Goal: Transaction & Acquisition: Purchase product/service

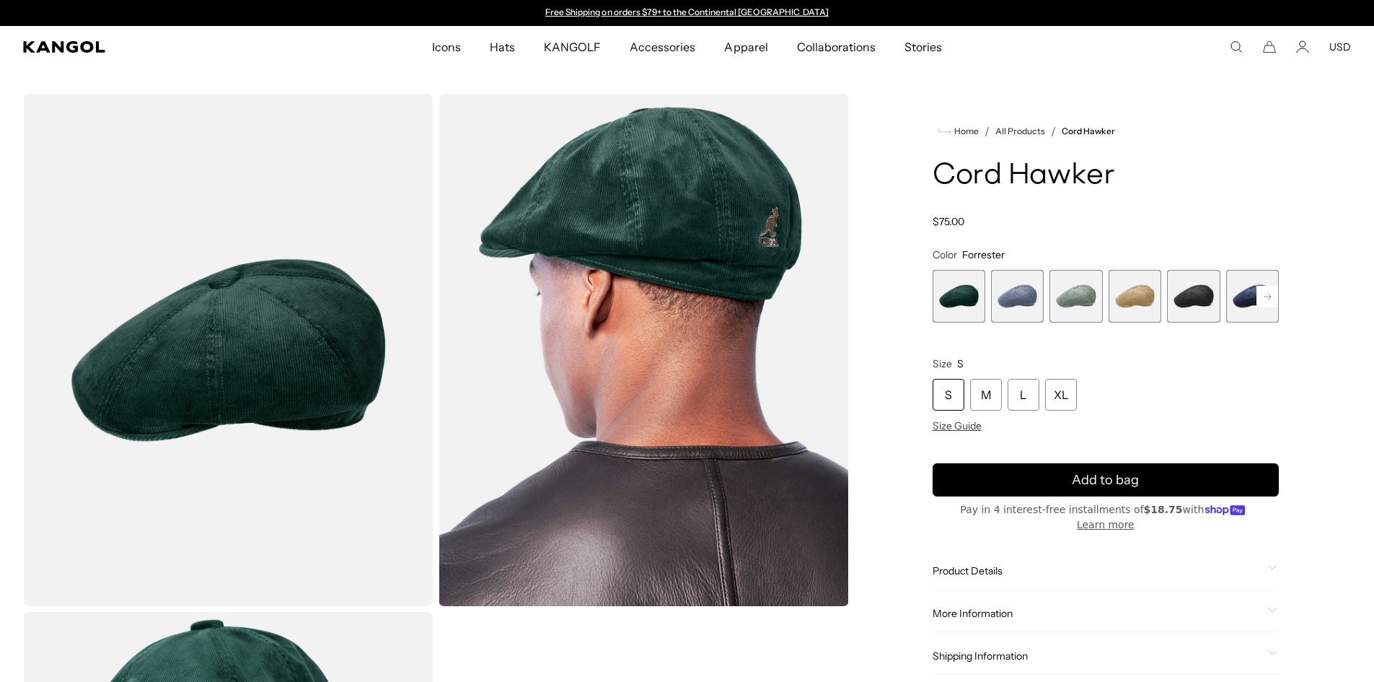
click at [1200, 293] on span "5 of 9" at bounding box center [1193, 296] width 53 height 53
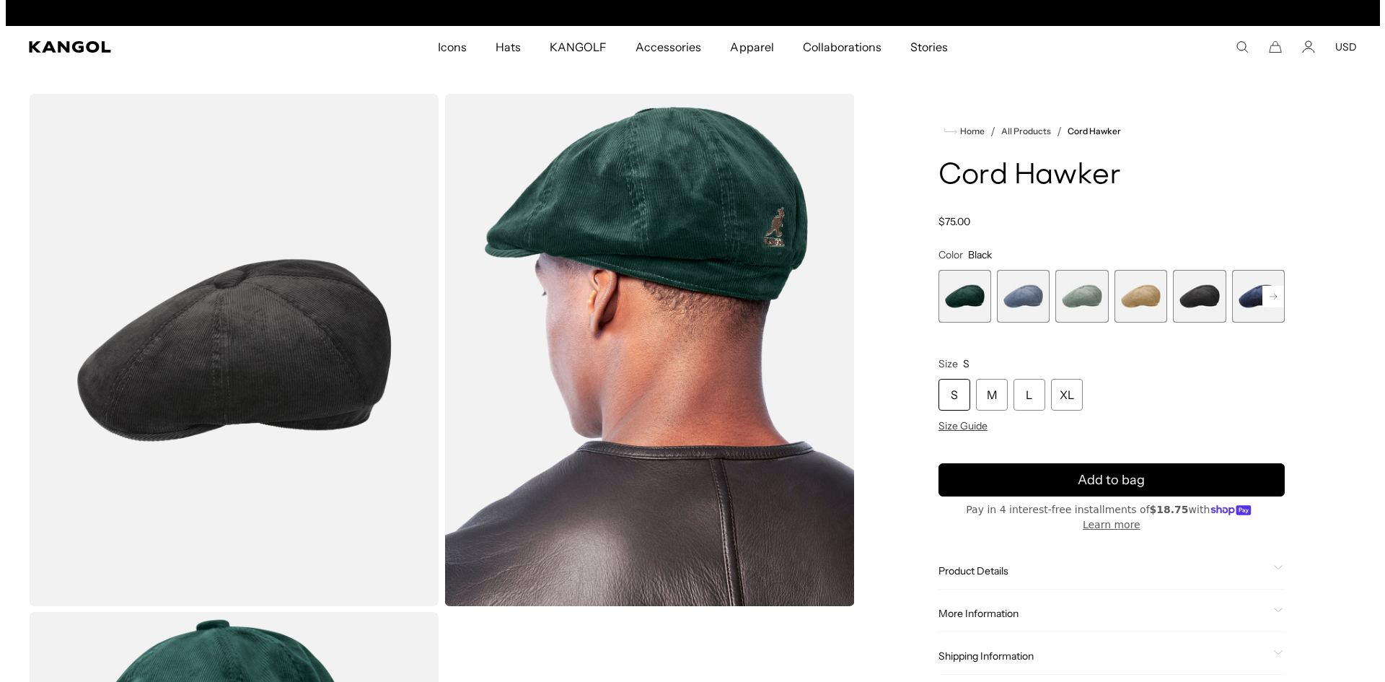
scroll to position [0, 297]
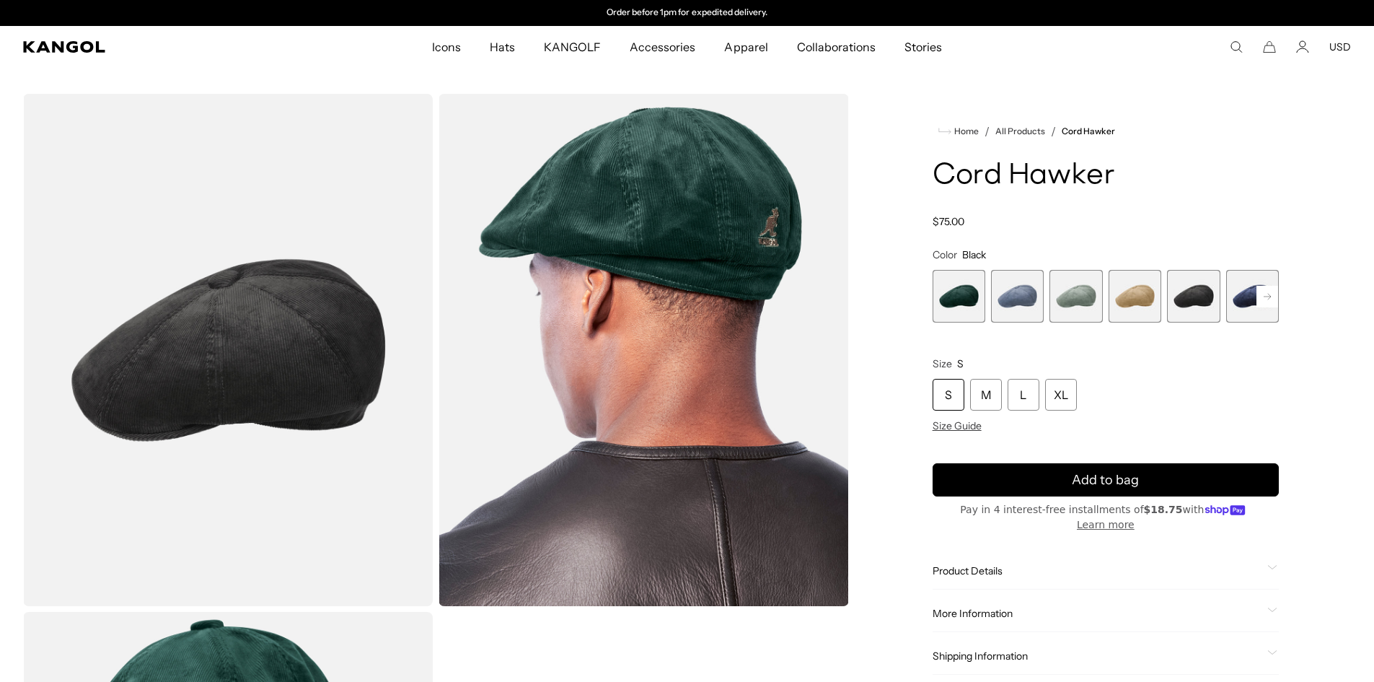
click at [285, 369] on img "Gallery Viewer" at bounding box center [228, 350] width 410 height 512
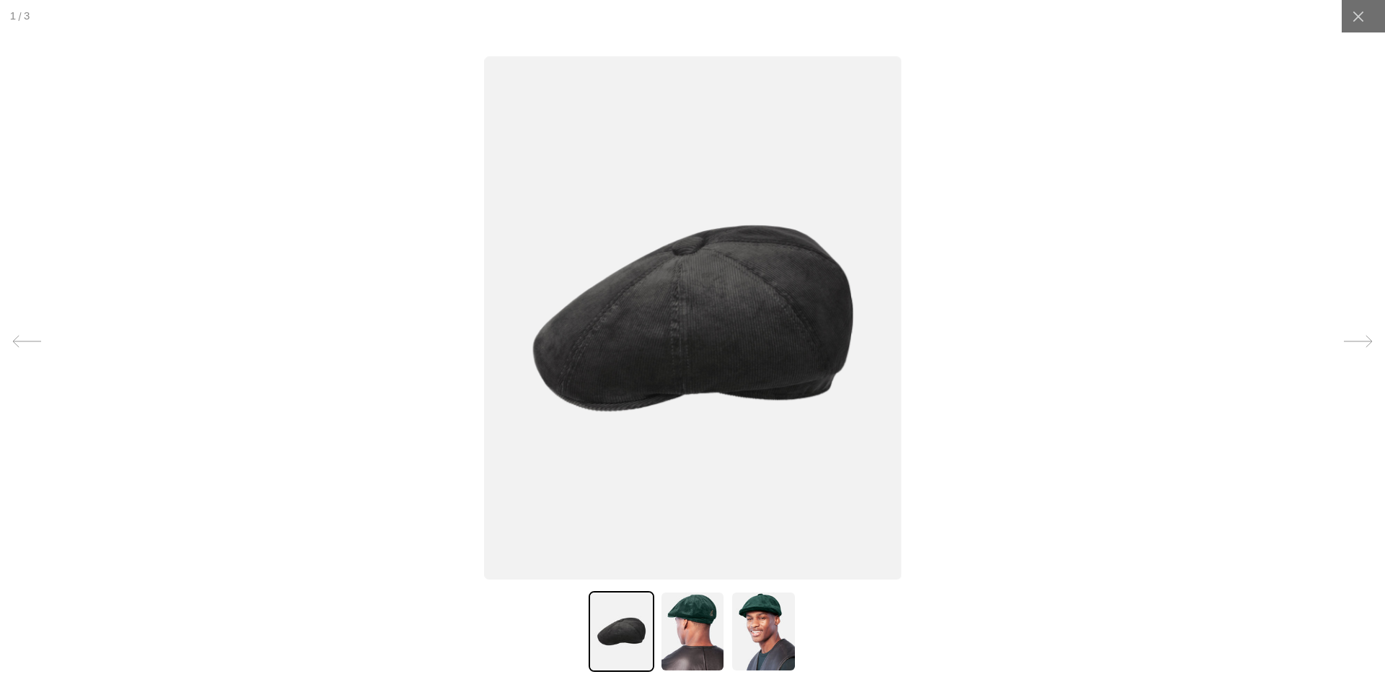
click at [695, 624] on img at bounding box center [692, 631] width 65 height 81
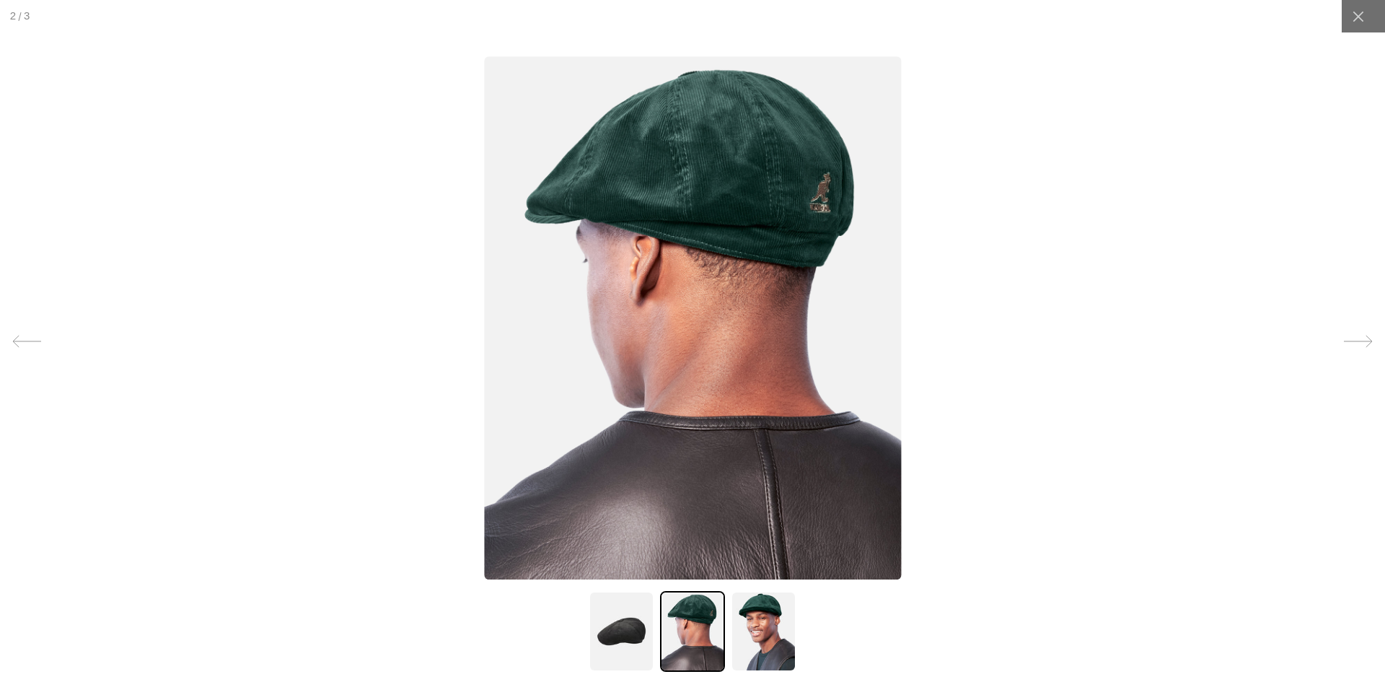
click at [759, 620] on img at bounding box center [763, 631] width 65 height 81
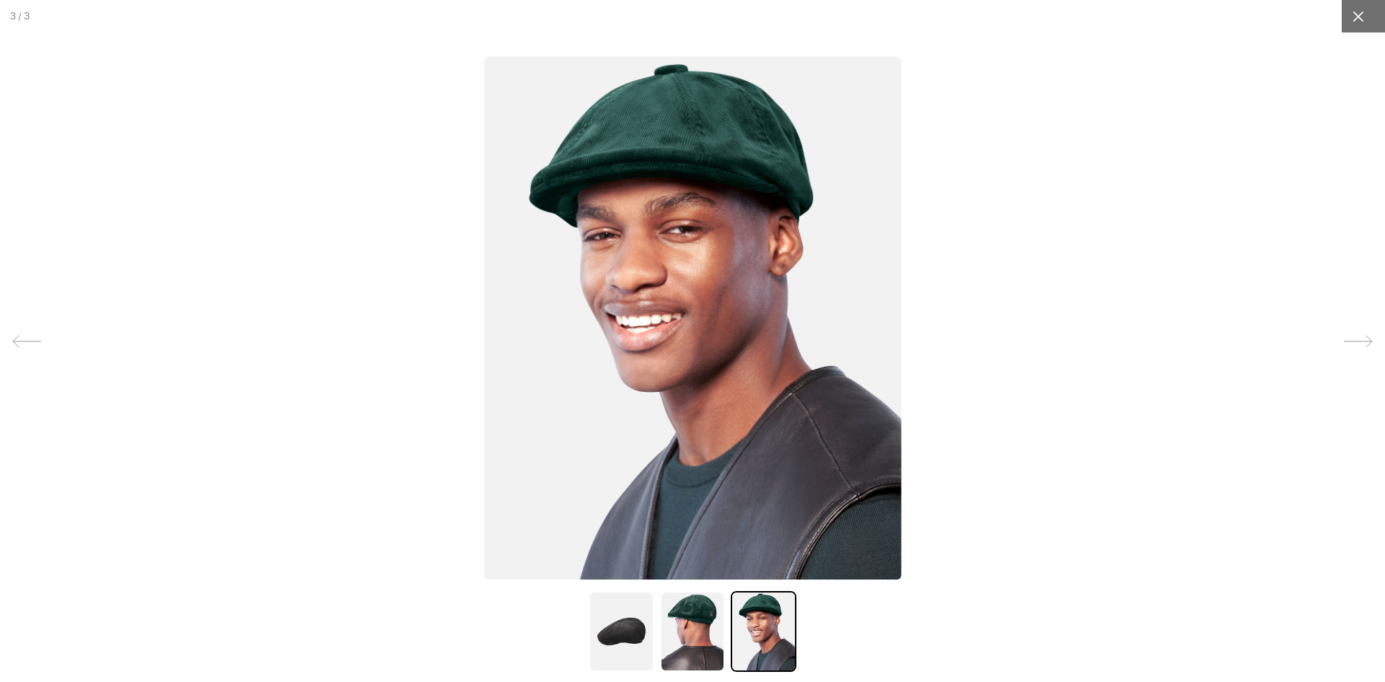
click at [1351, 14] on icon at bounding box center [1358, 16] width 14 height 14
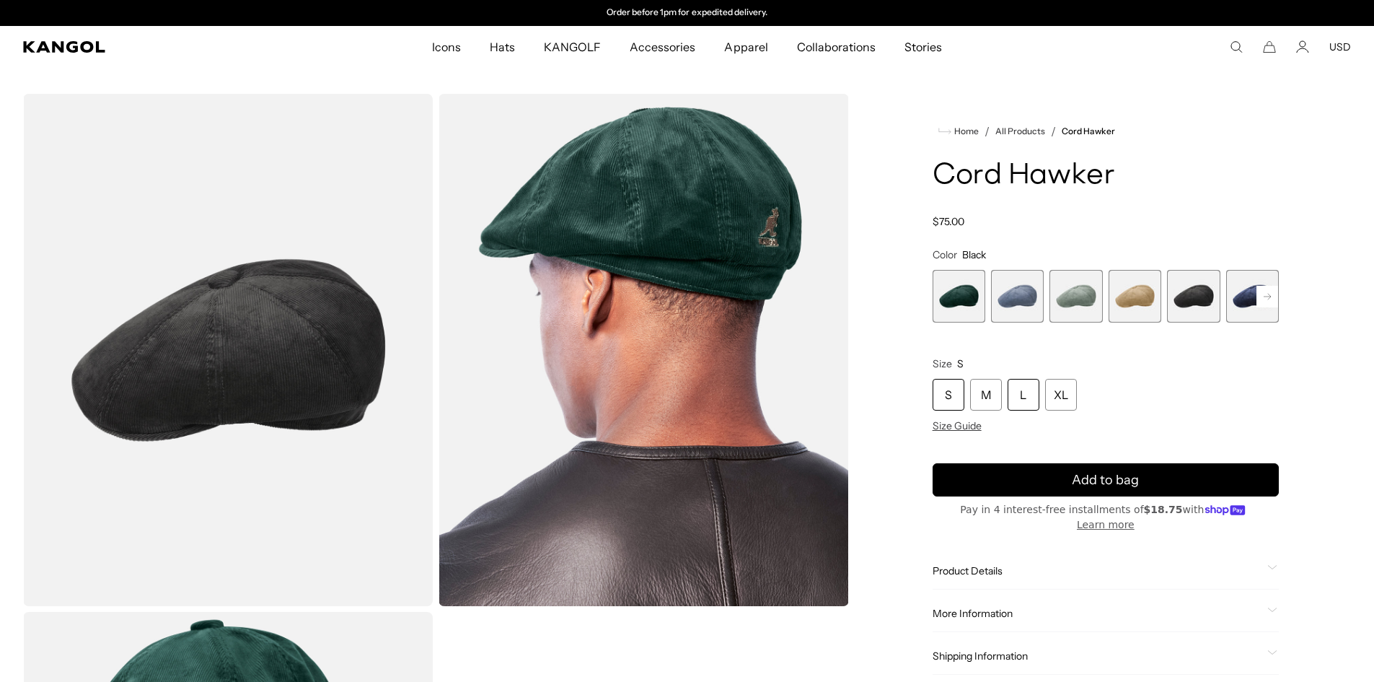
click at [1018, 392] on div "L" at bounding box center [1024, 395] width 32 height 32
click at [961, 428] on span "Size Guide" at bounding box center [957, 425] width 49 height 13
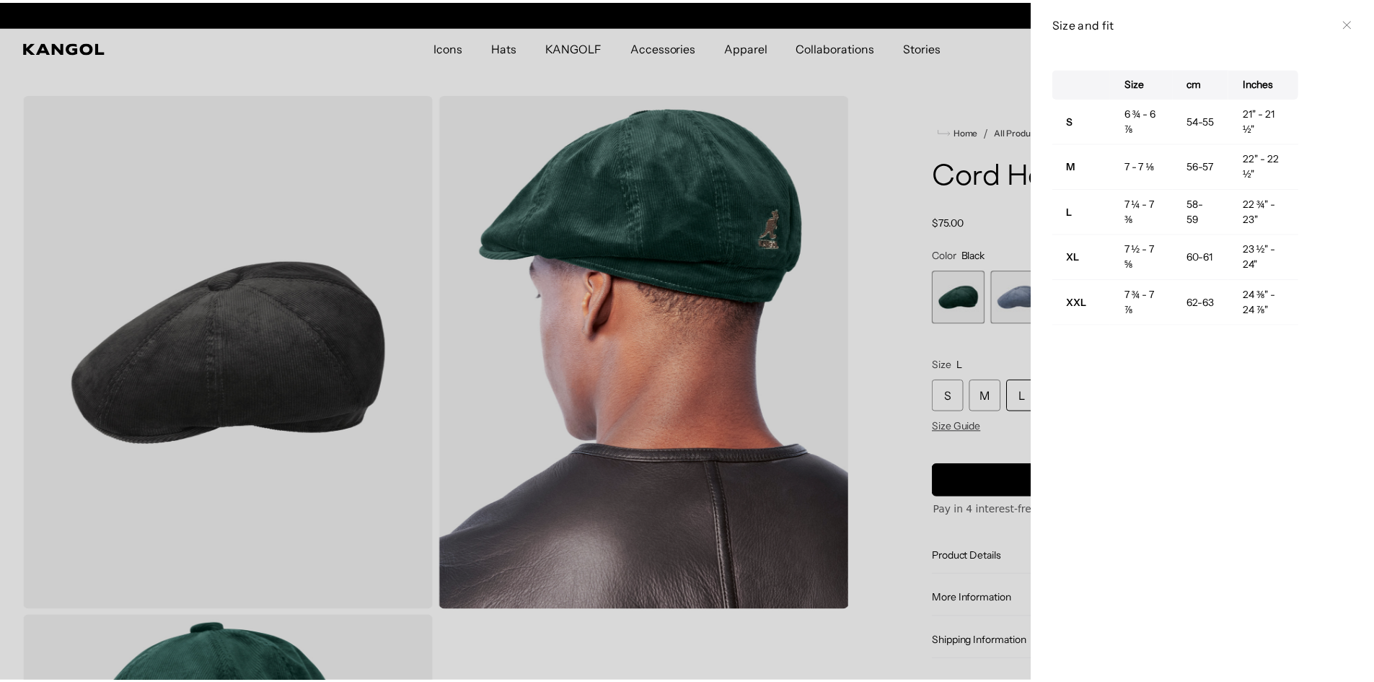
scroll to position [0, 297]
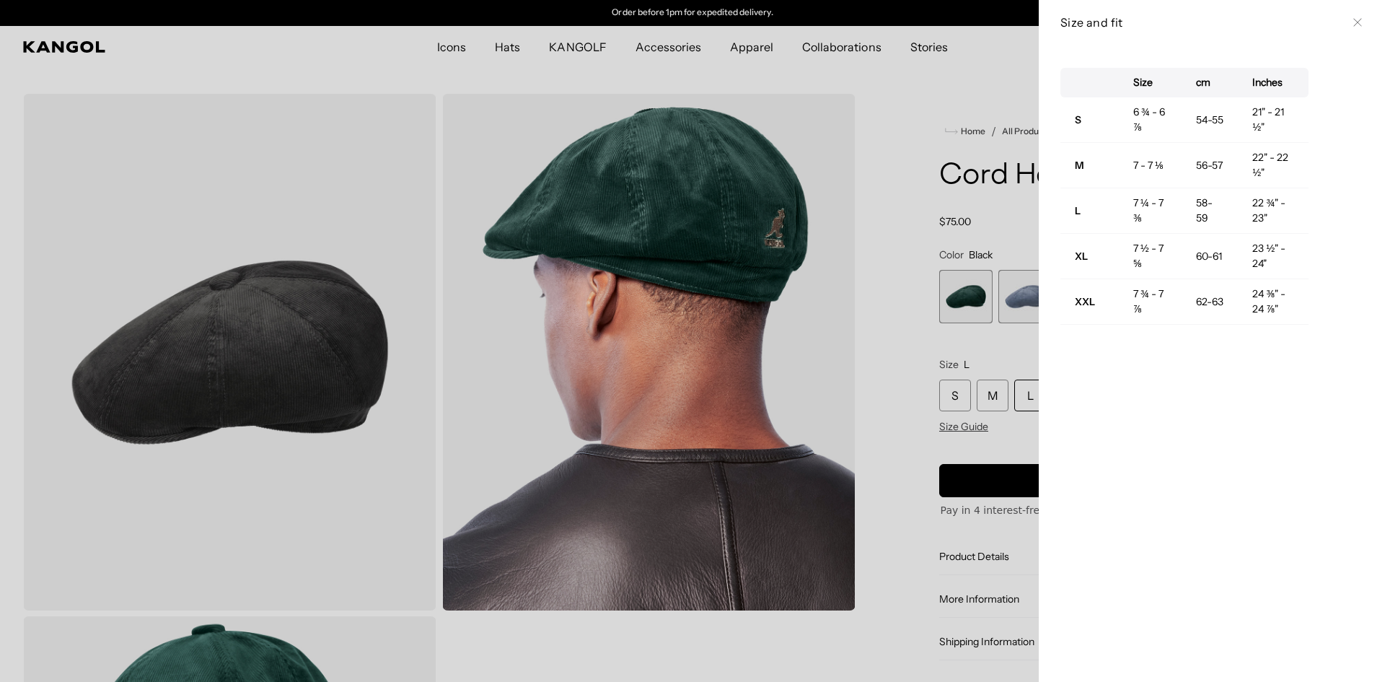
click at [1018, 399] on div at bounding box center [692, 341] width 1385 height 682
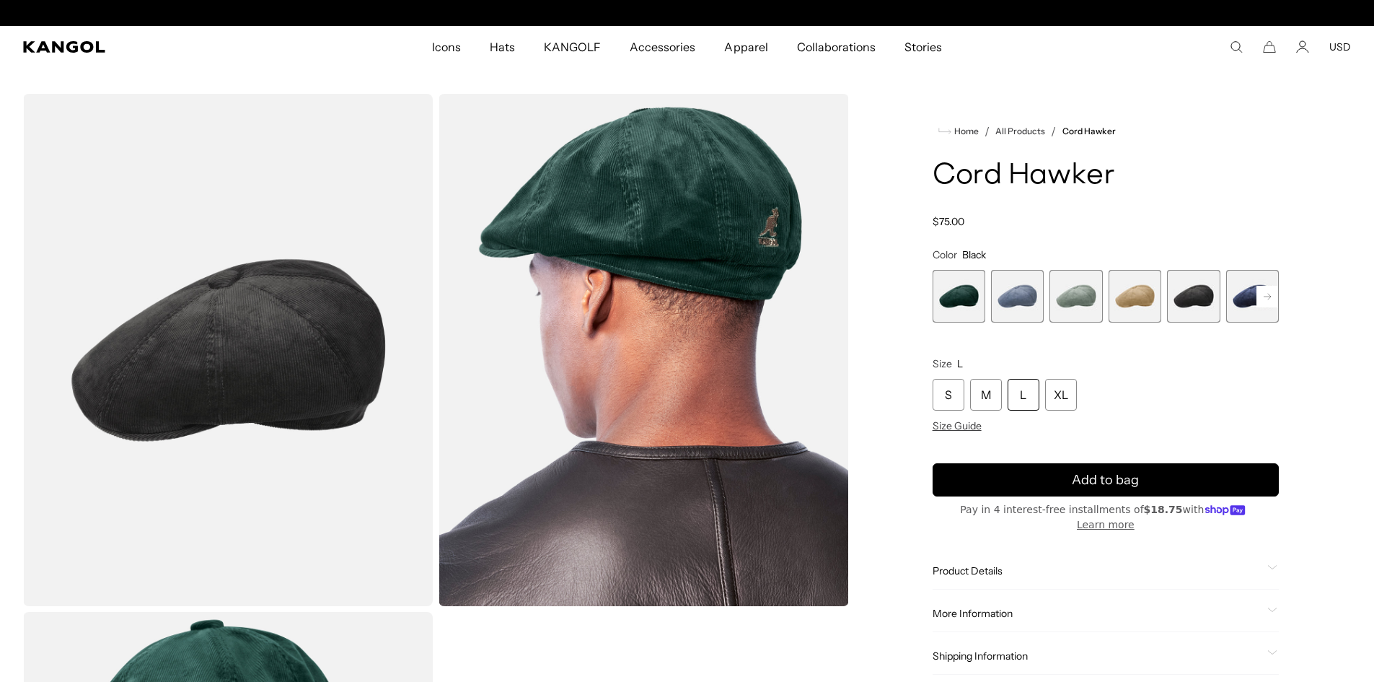
click at [1018, 399] on div "L" at bounding box center [1024, 395] width 32 height 32
click at [1020, 388] on div "L" at bounding box center [1024, 395] width 32 height 32
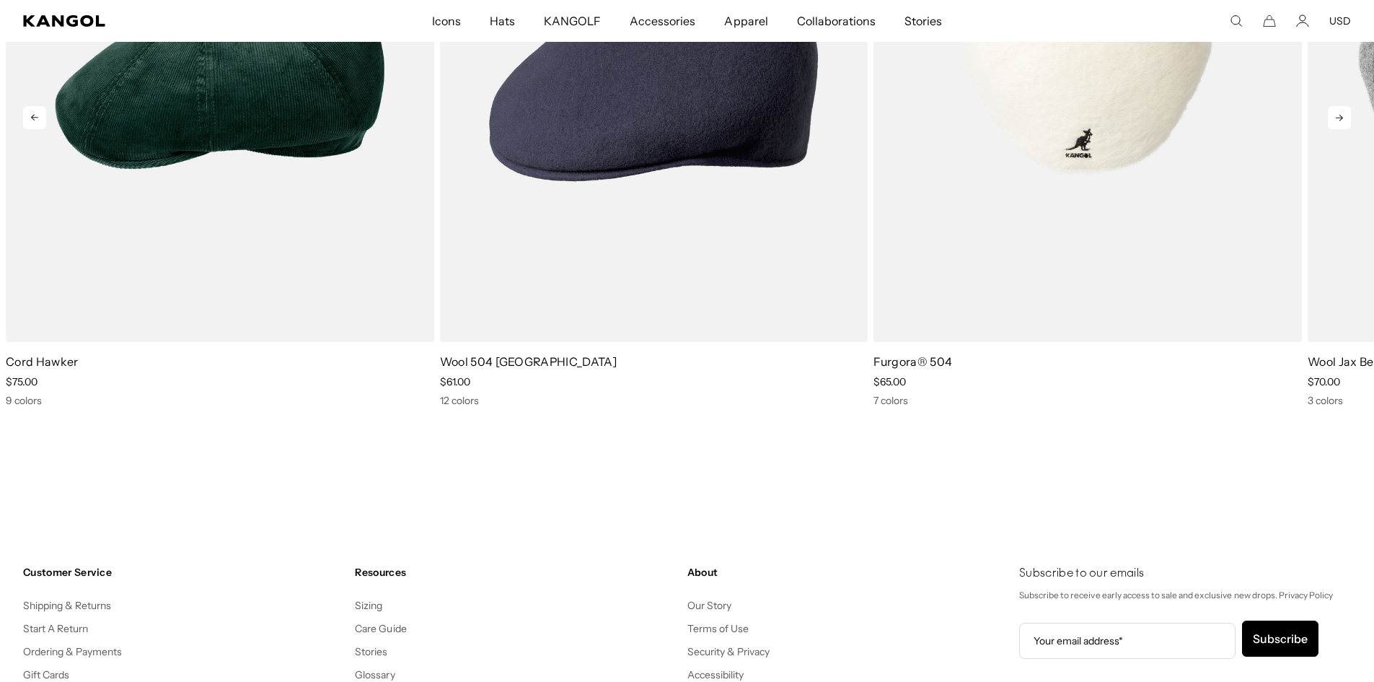
click at [1001, 227] on img "3 of 5" at bounding box center [1087, 73] width 428 height 537
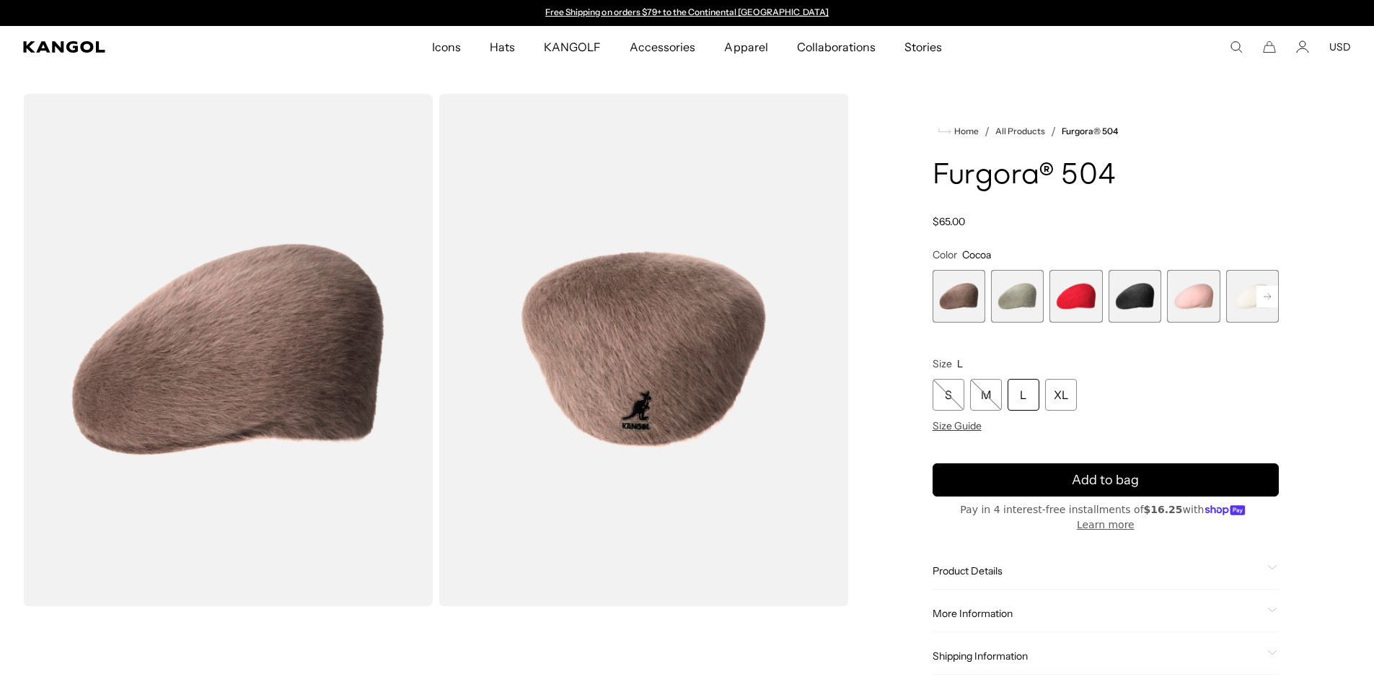
click at [1077, 293] on span "3 of 7" at bounding box center [1075, 296] width 53 height 53
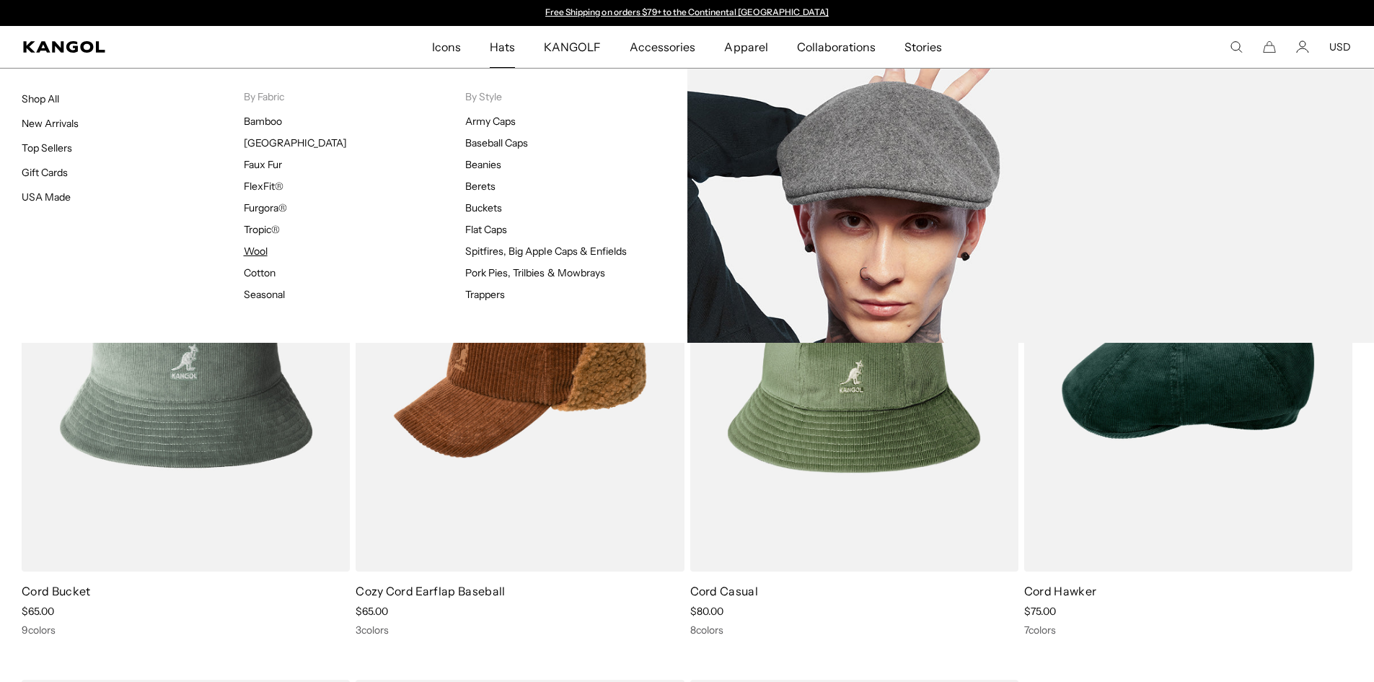
click at [258, 252] on link "Wool" at bounding box center [256, 251] width 24 height 13
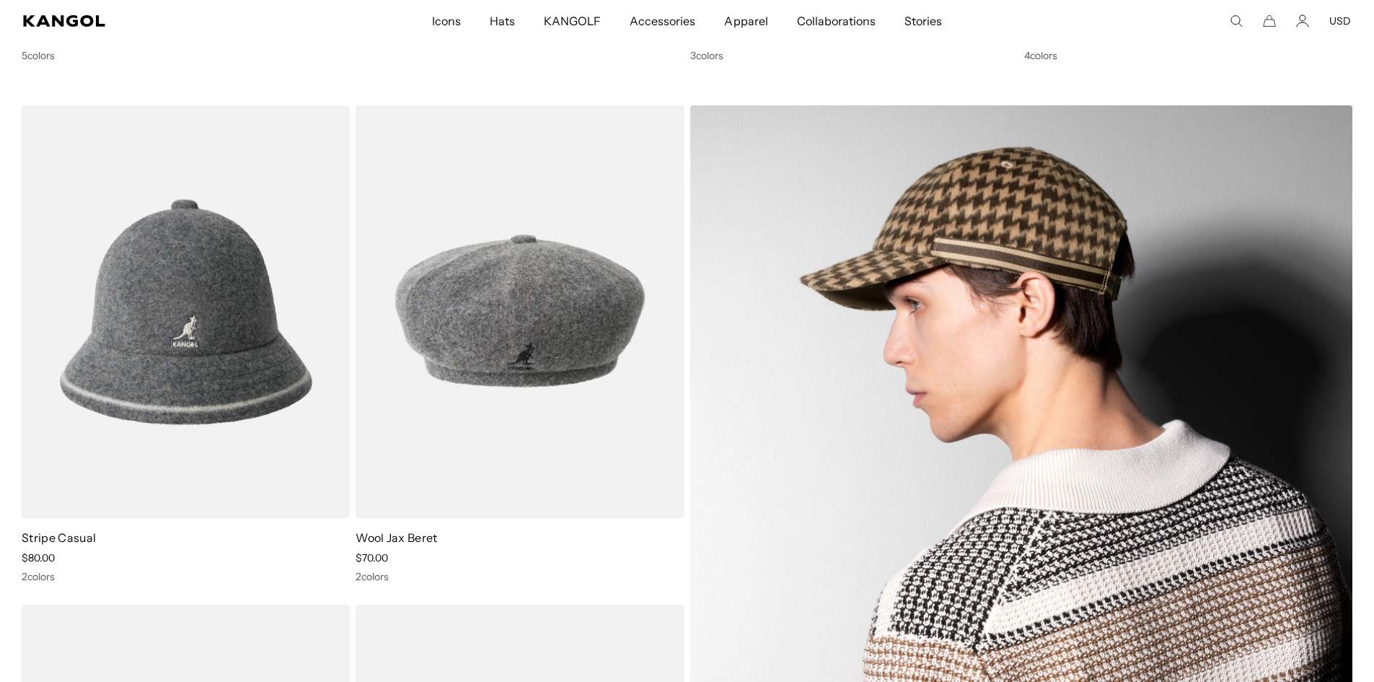
scroll to position [0, 297]
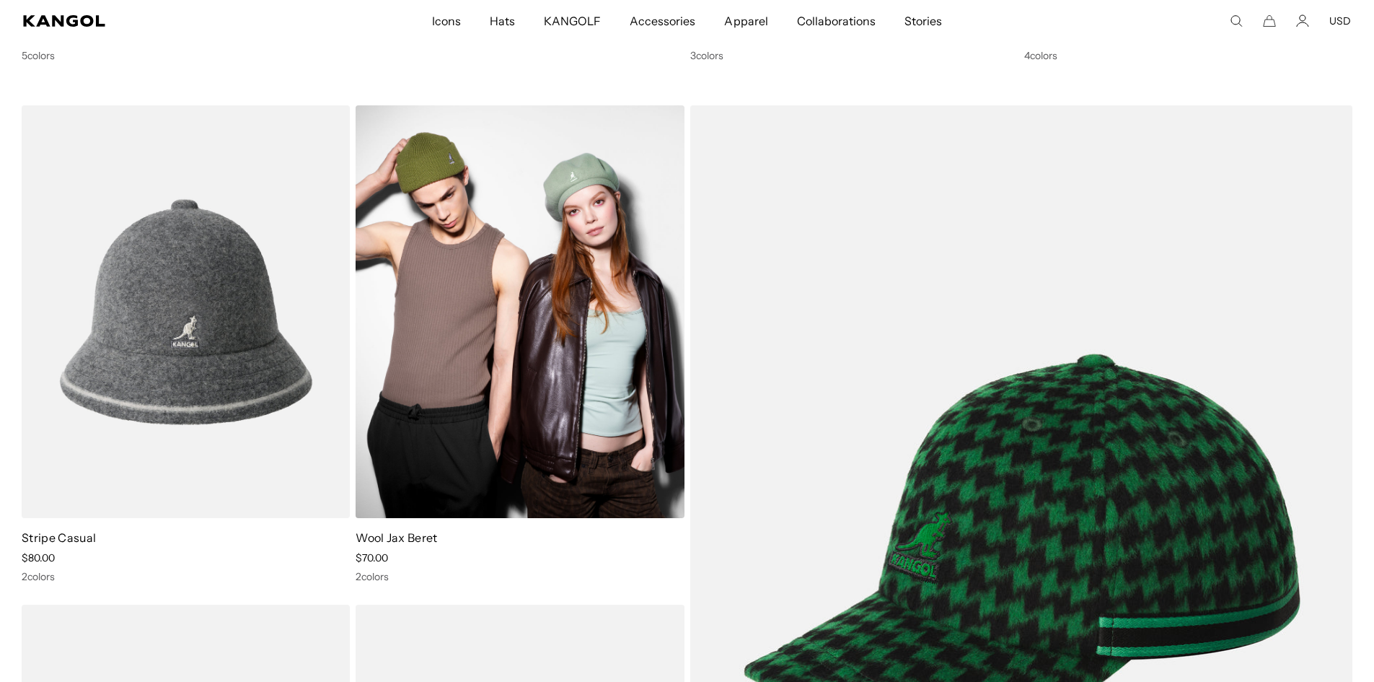
click at [584, 319] on img at bounding box center [520, 311] width 328 height 413
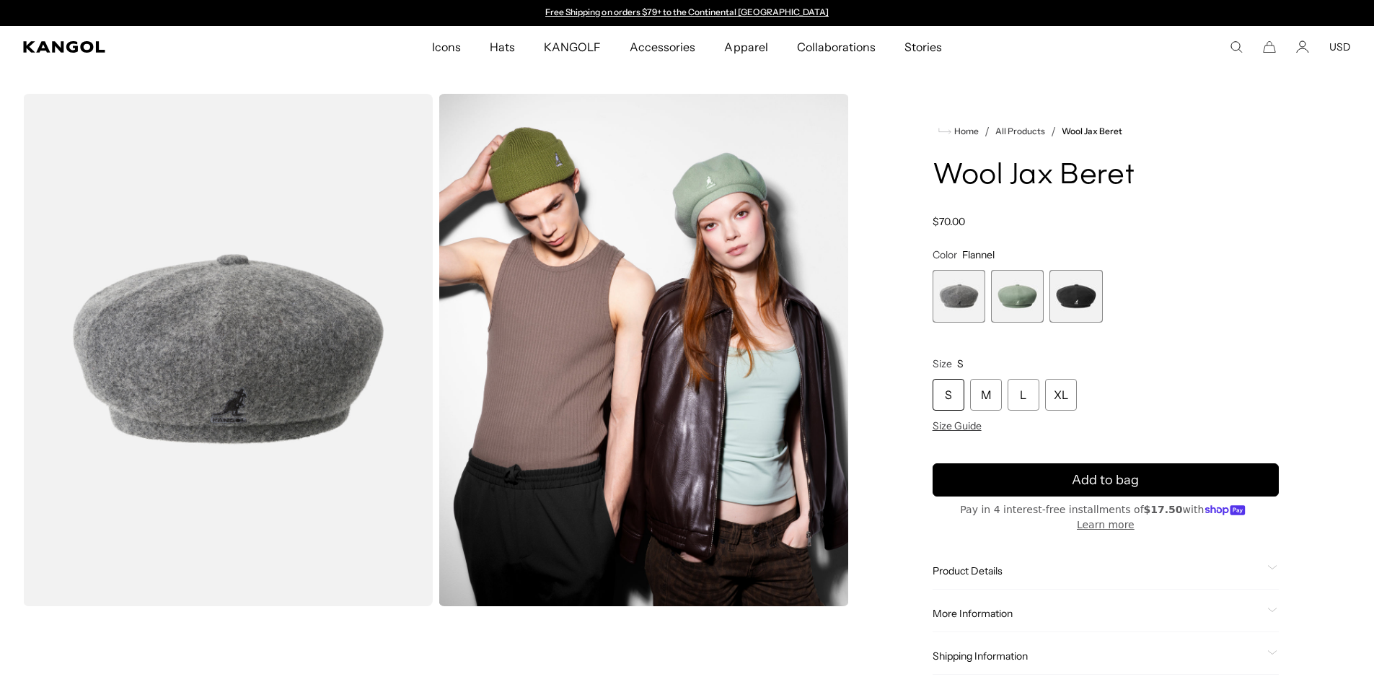
click at [1078, 296] on span "3 of 3" at bounding box center [1075, 296] width 53 height 53
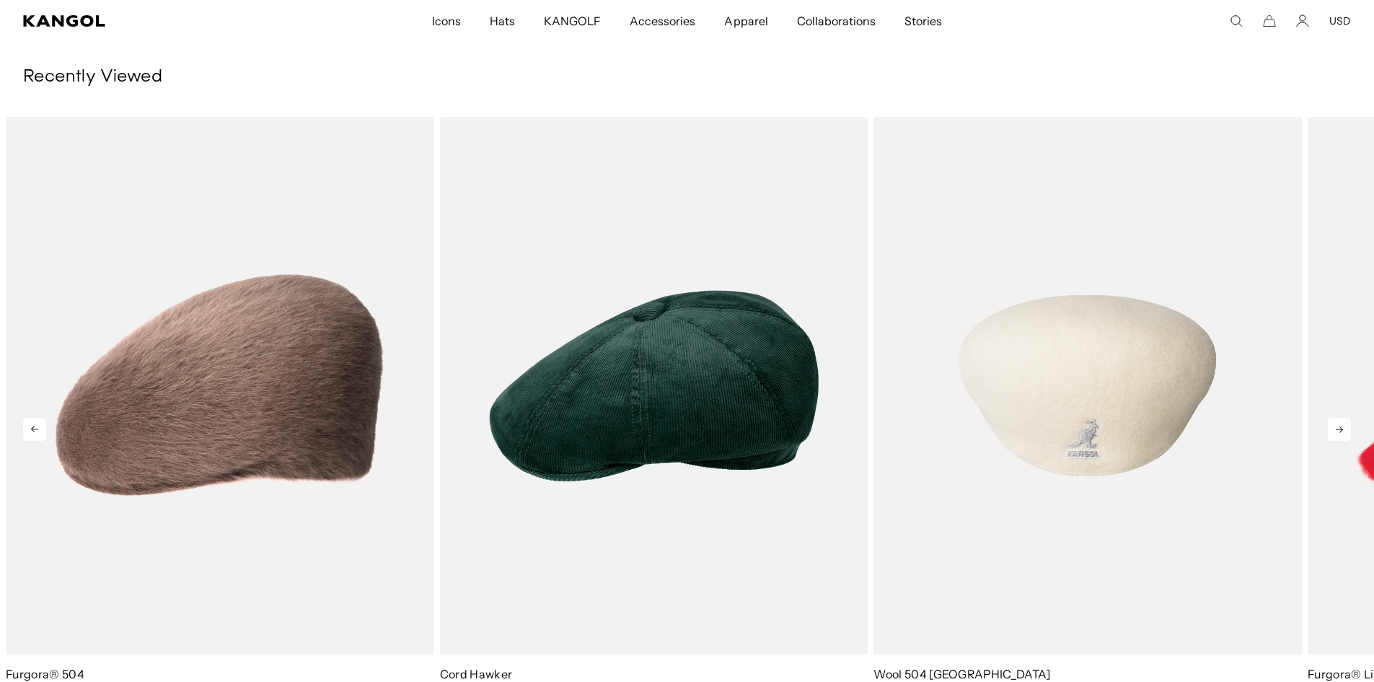
scroll to position [0, 297]
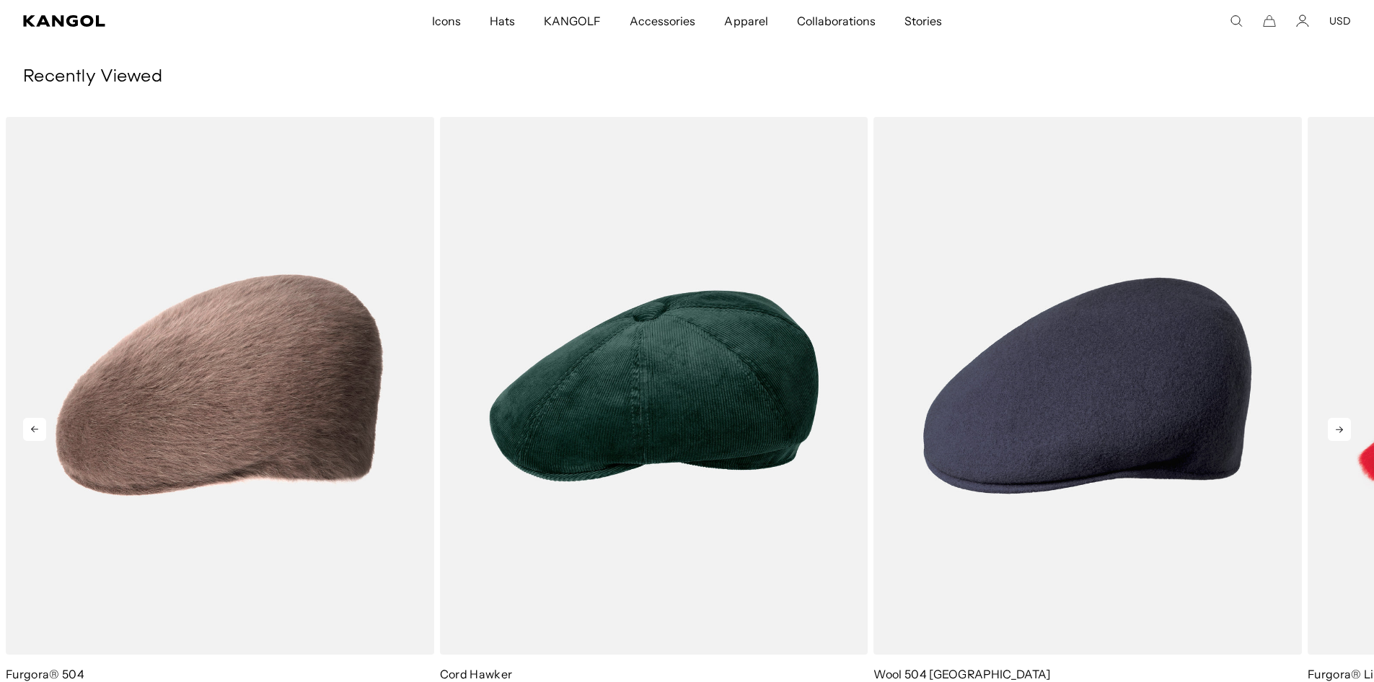
click at [1334, 418] on icon at bounding box center [1339, 429] width 23 height 23
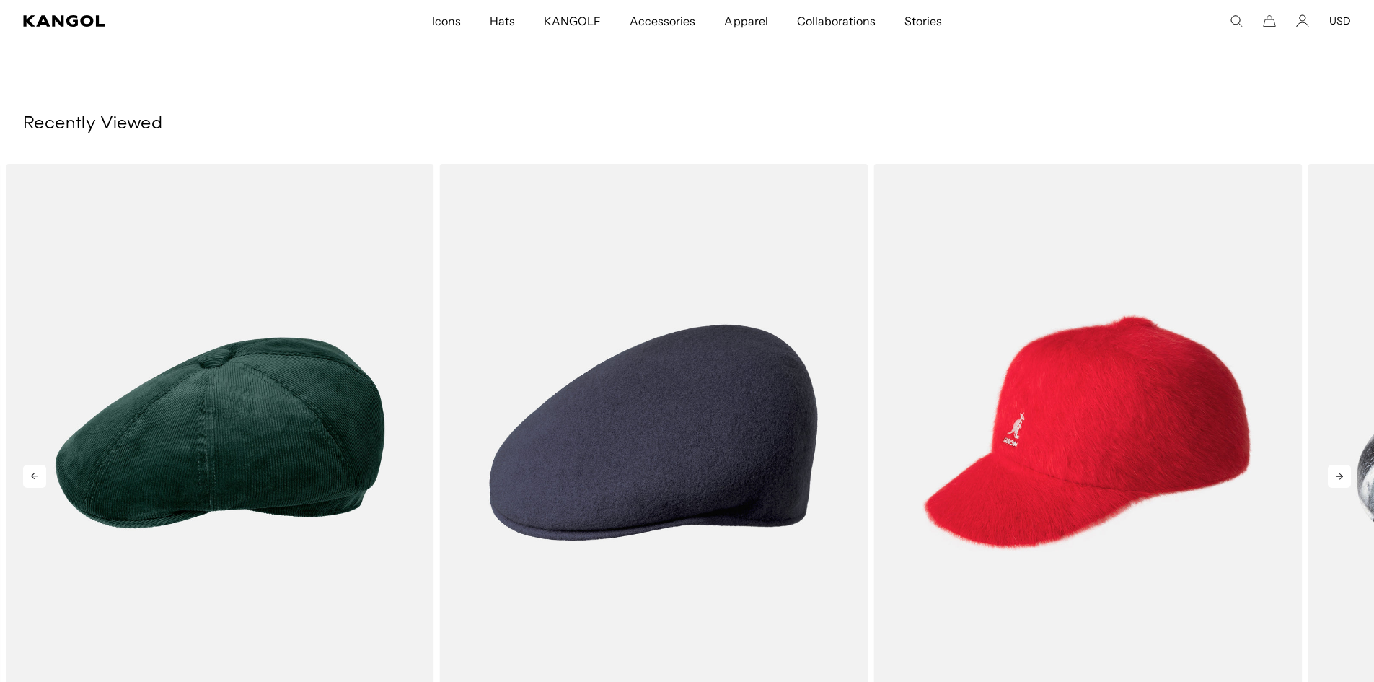
click at [0, 0] on img "5 of 5" at bounding box center [0, 0] width 0 height 0
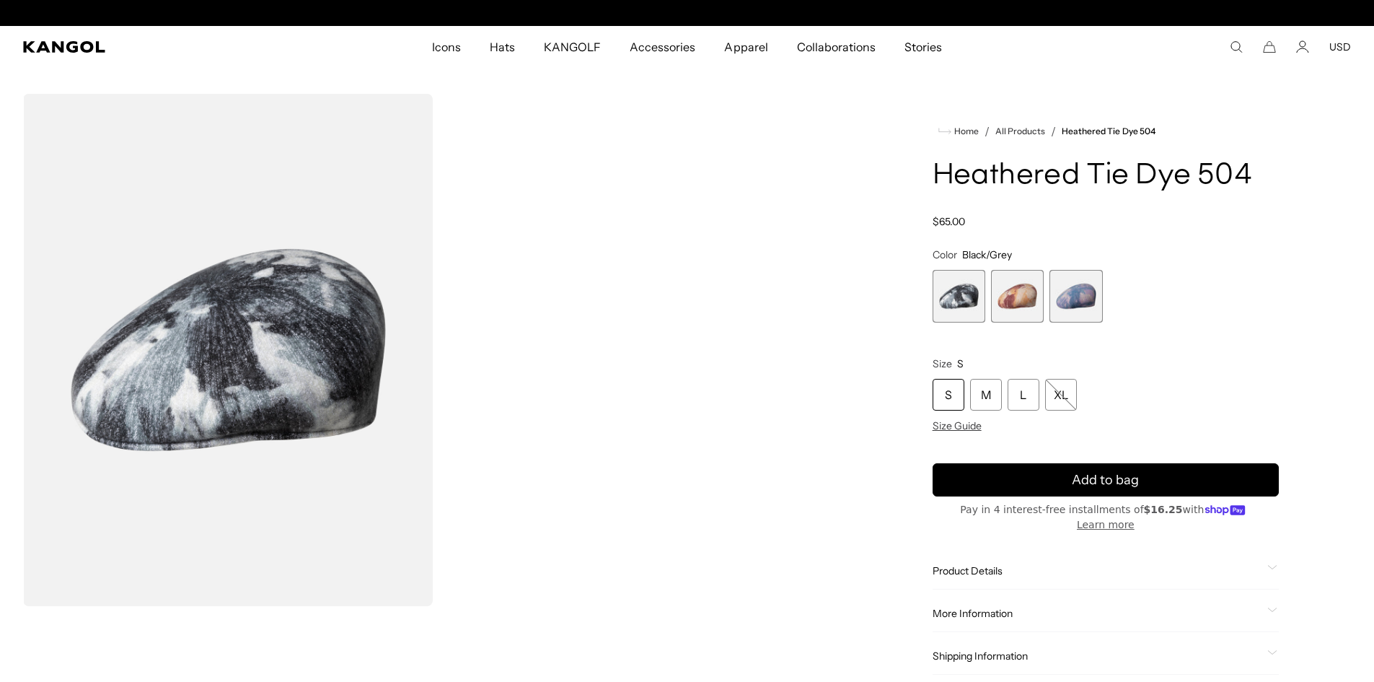
scroll to position [0, 297]
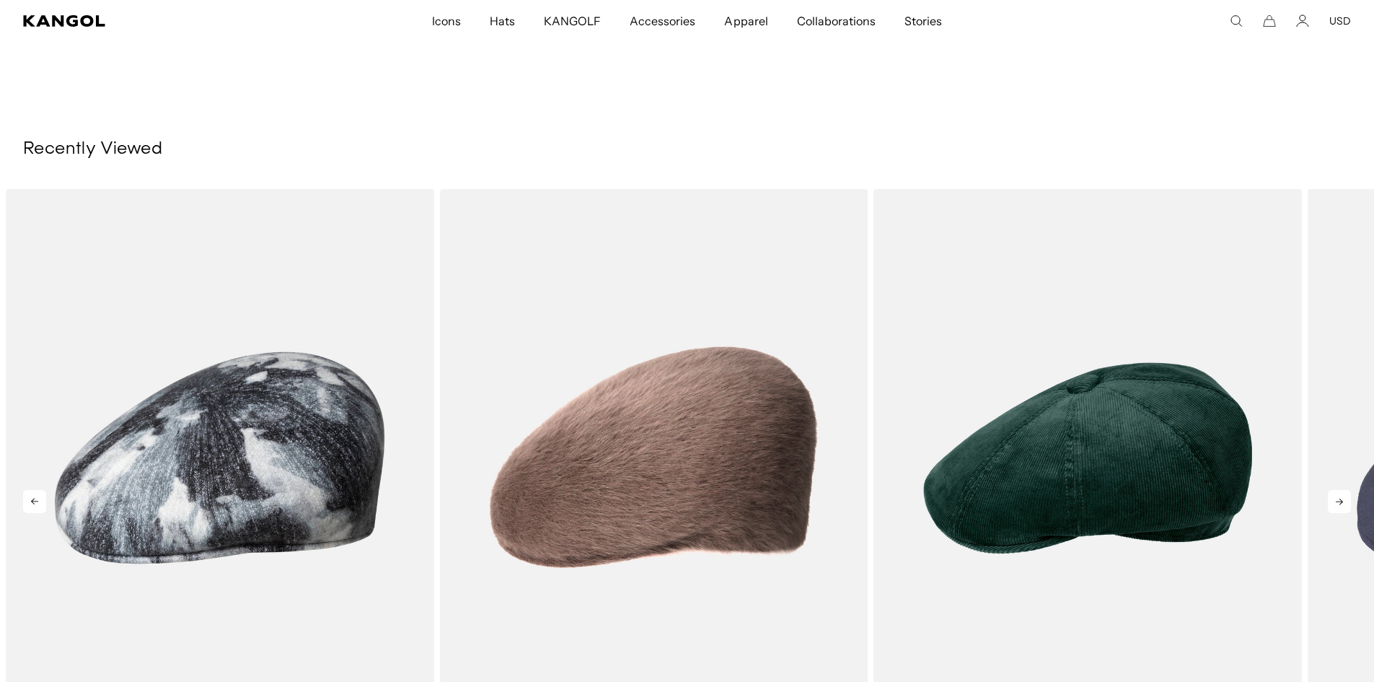
click at [1337, 490] on icon at bounding box center [1339, 501] width 23 height 23
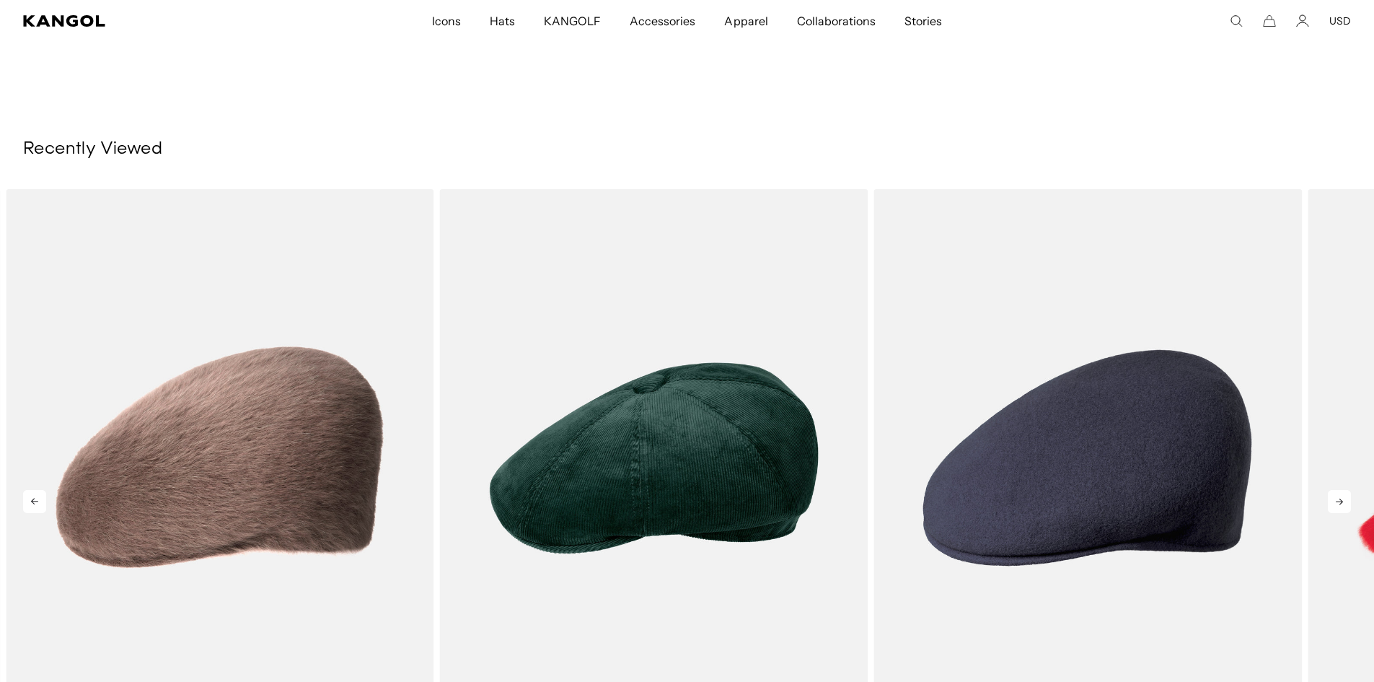
click at [1337, 490] on icon at bounding box center [1339, 501] width 23 height 23
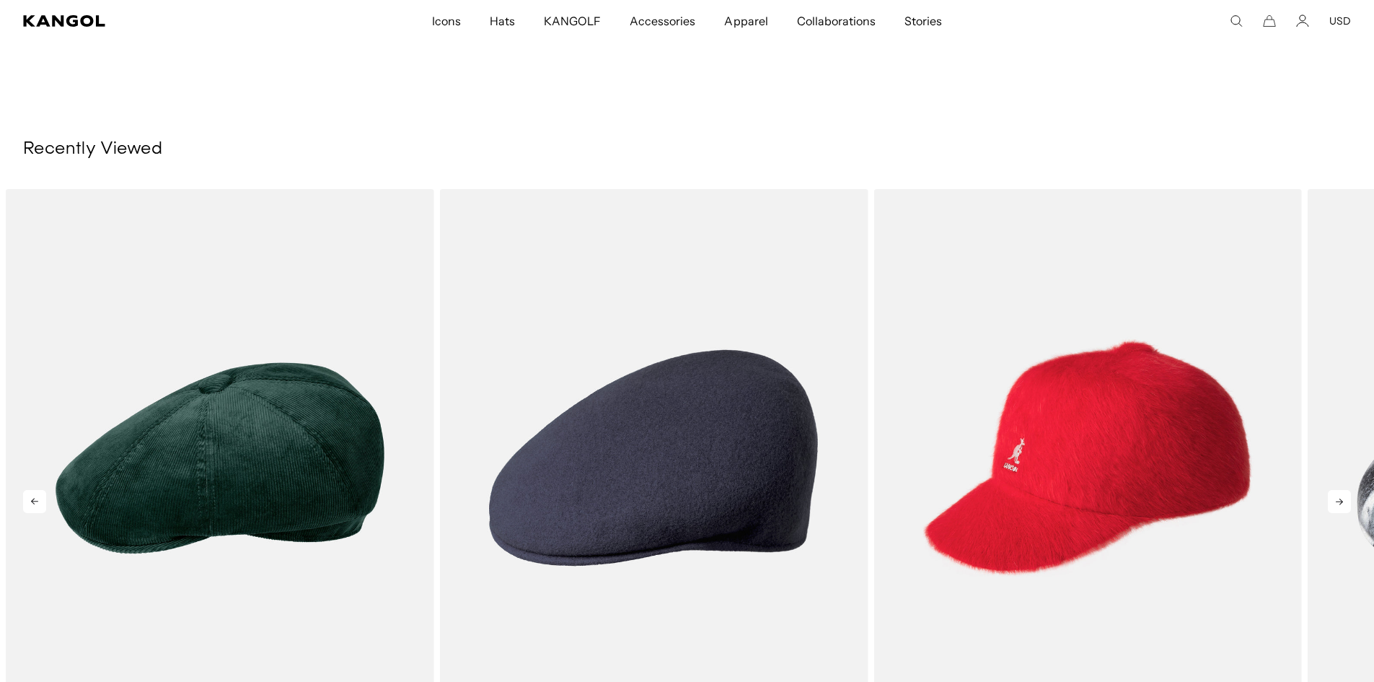
click at [1334, 490] on icon at bounding box center [1339, 501] width 23 height 23
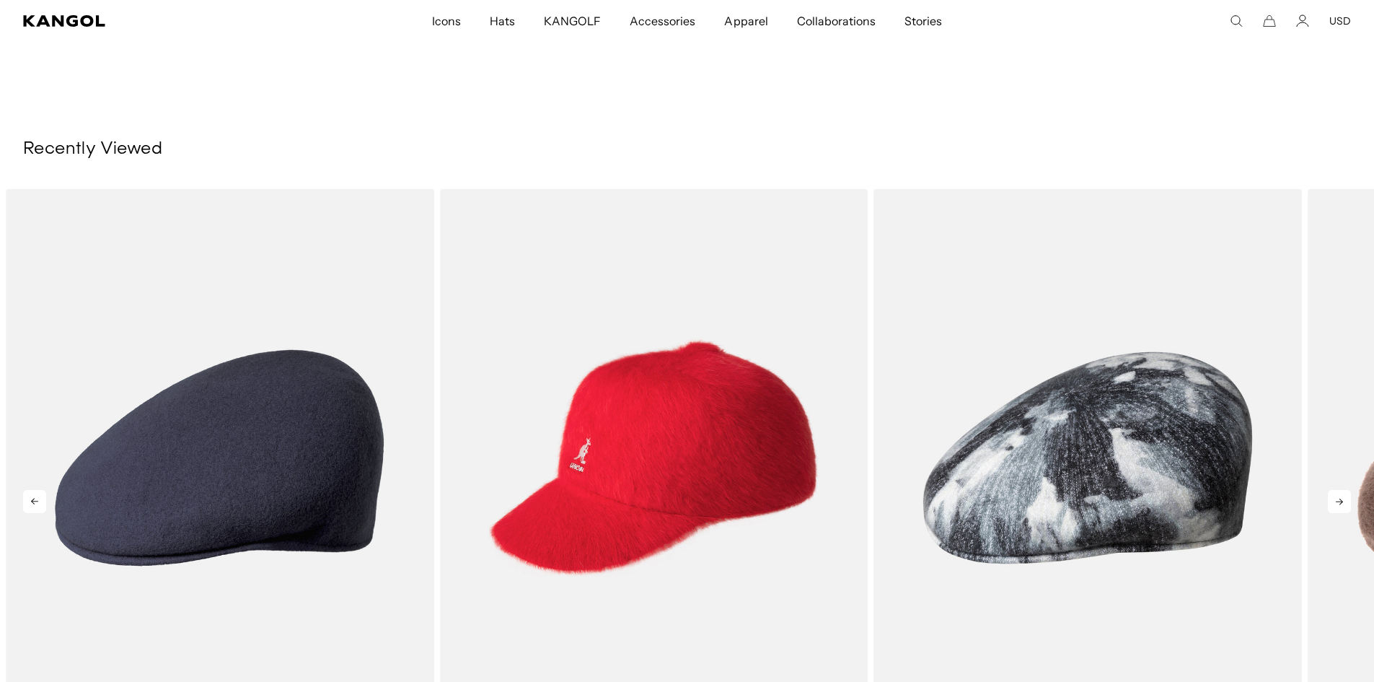
click at [1334, 490] on icon at bounding box center [1339, 501] width 23 height 23
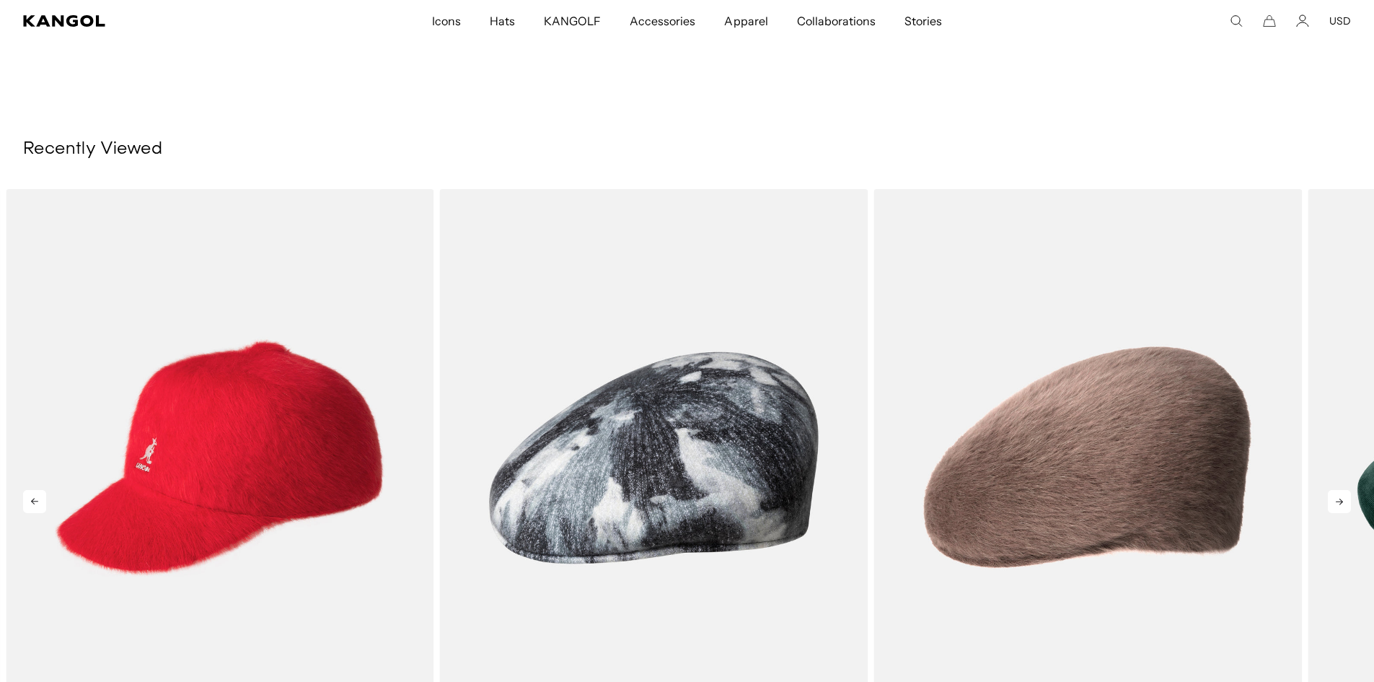
click at [1334, 490] on icon at bounding box center [1339, 501] width 23 height 23
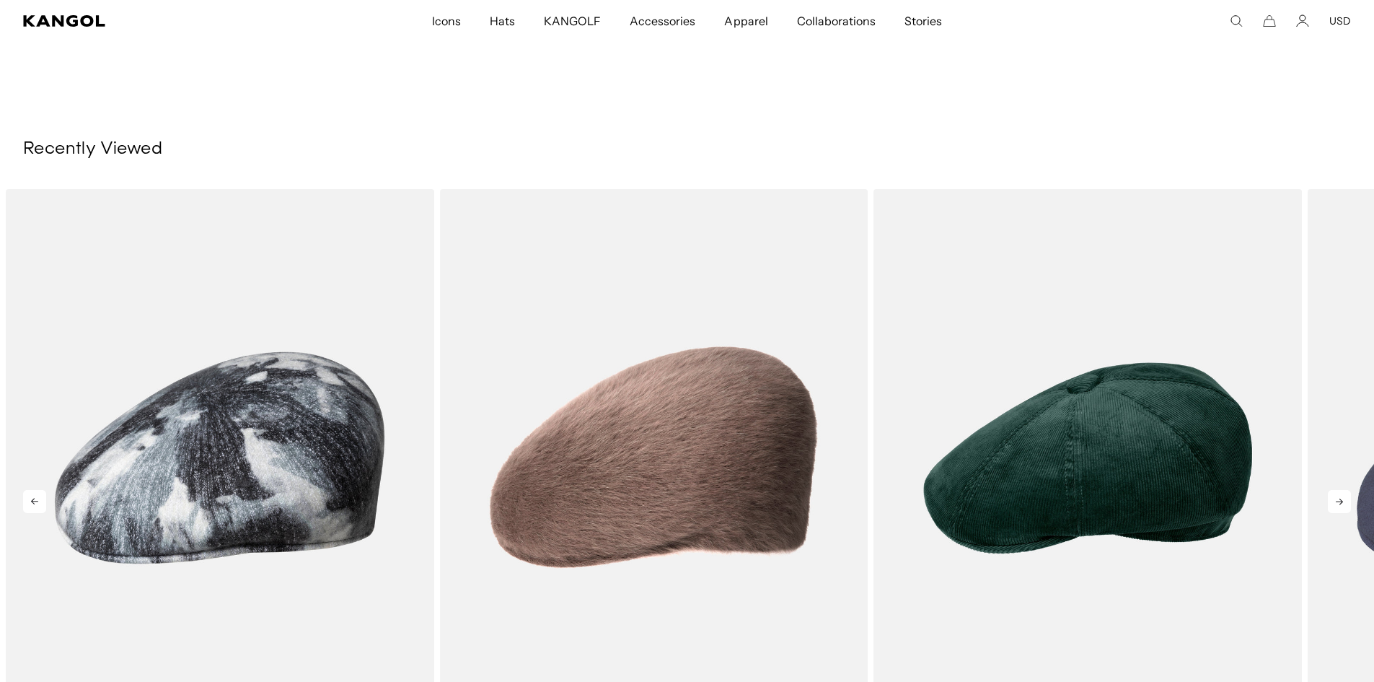
scroll to position [0, 297]
click at [1334, 490] on icon at bounding box center [1339, 501] width 23 height 23
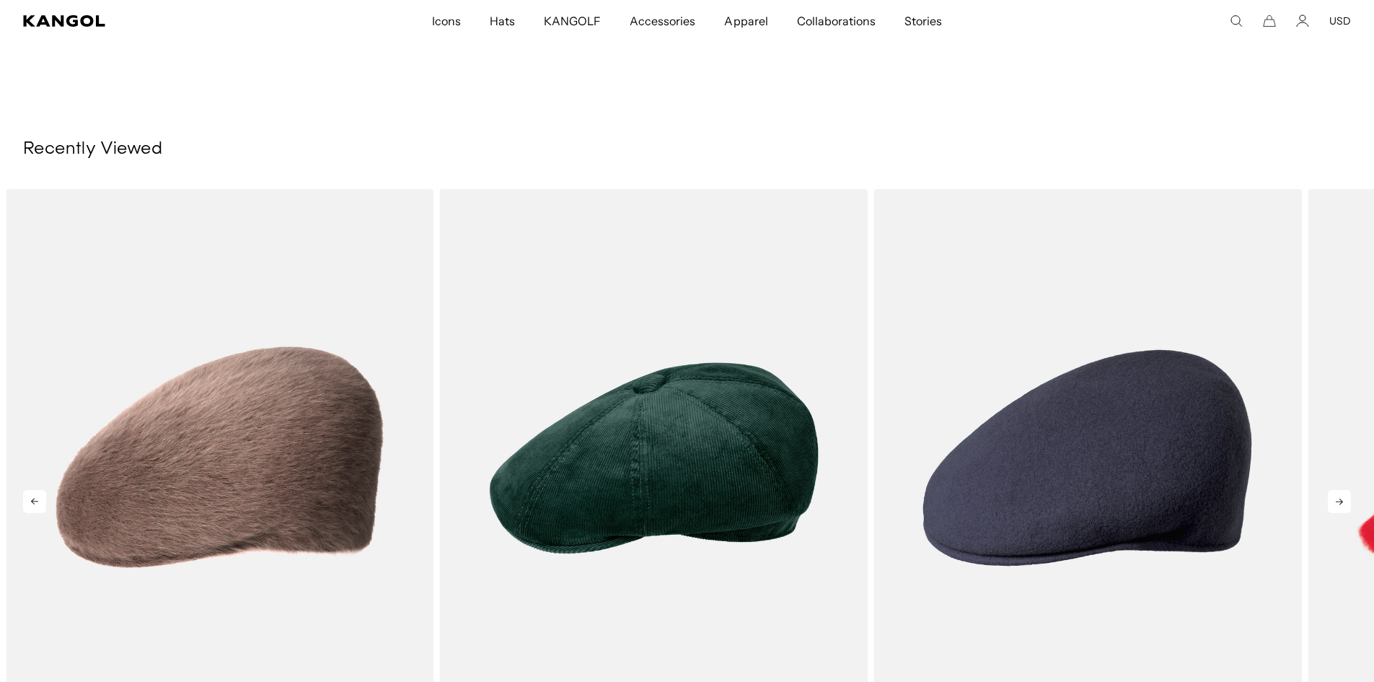
click at [1334, 490] on icon at bounding box center [1339, 501] width 23 height 23
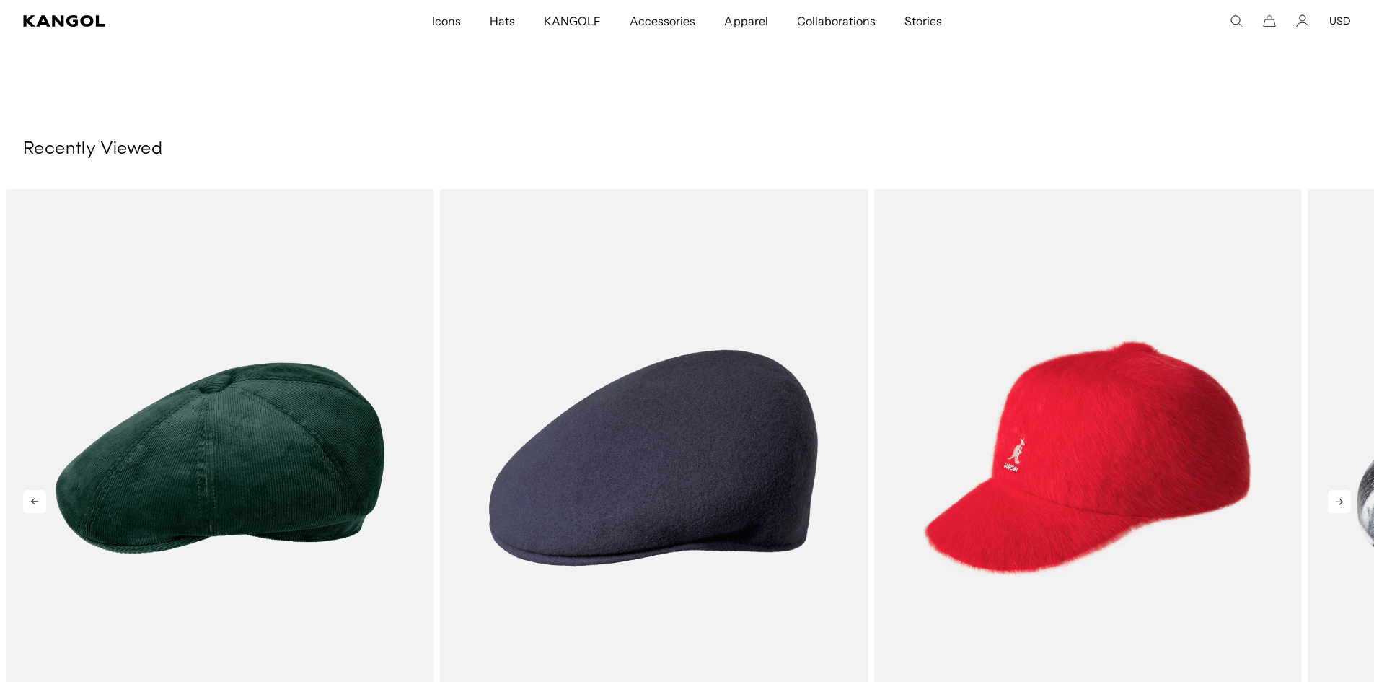
scroll to position [0, 0]
click at [1334, 490] on icon at bounding box center [1339, 501] width 23 height 23
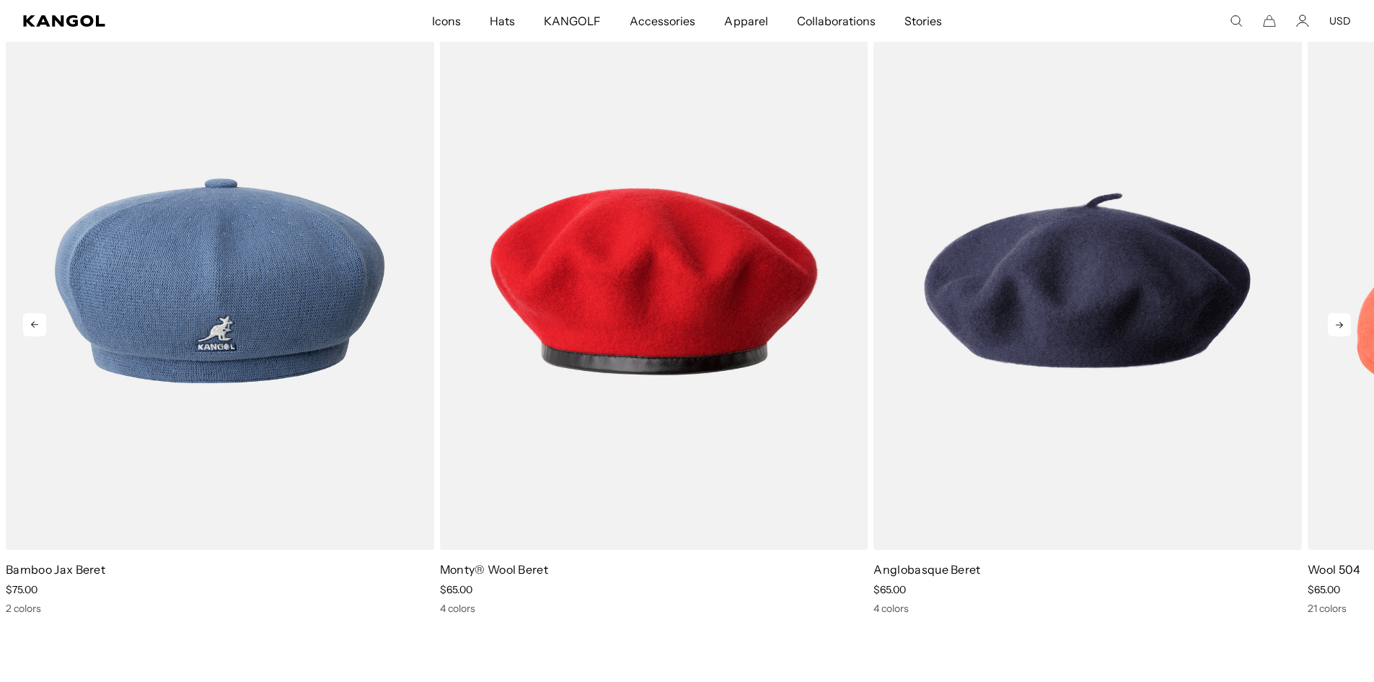
click at [1339, 313] on icon at bounding box center [1339, 324] width 23 height 23
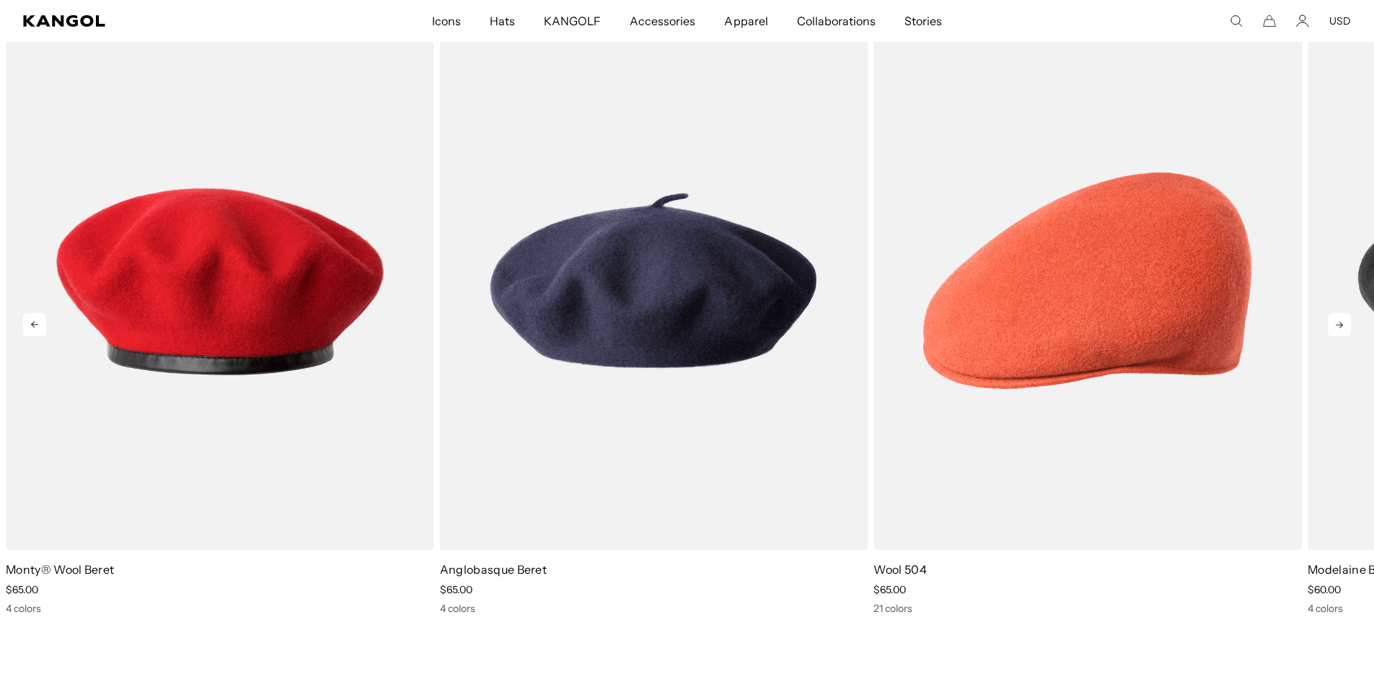
click at [1339, 322] on icon at bounding box center [1339, 325] width 7 height 6
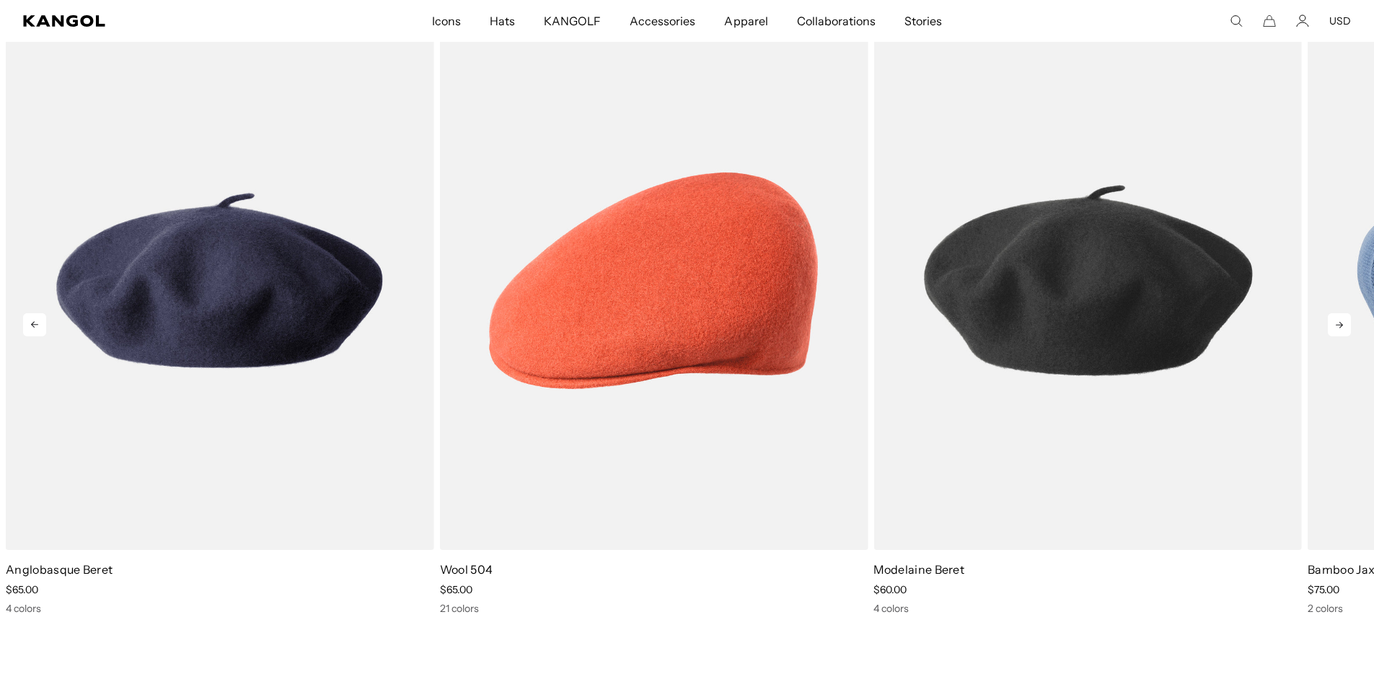
scroll to position [0, 297]
click at [1339, 322] on icon at bounding box center [1339, 325] width 7 height 6
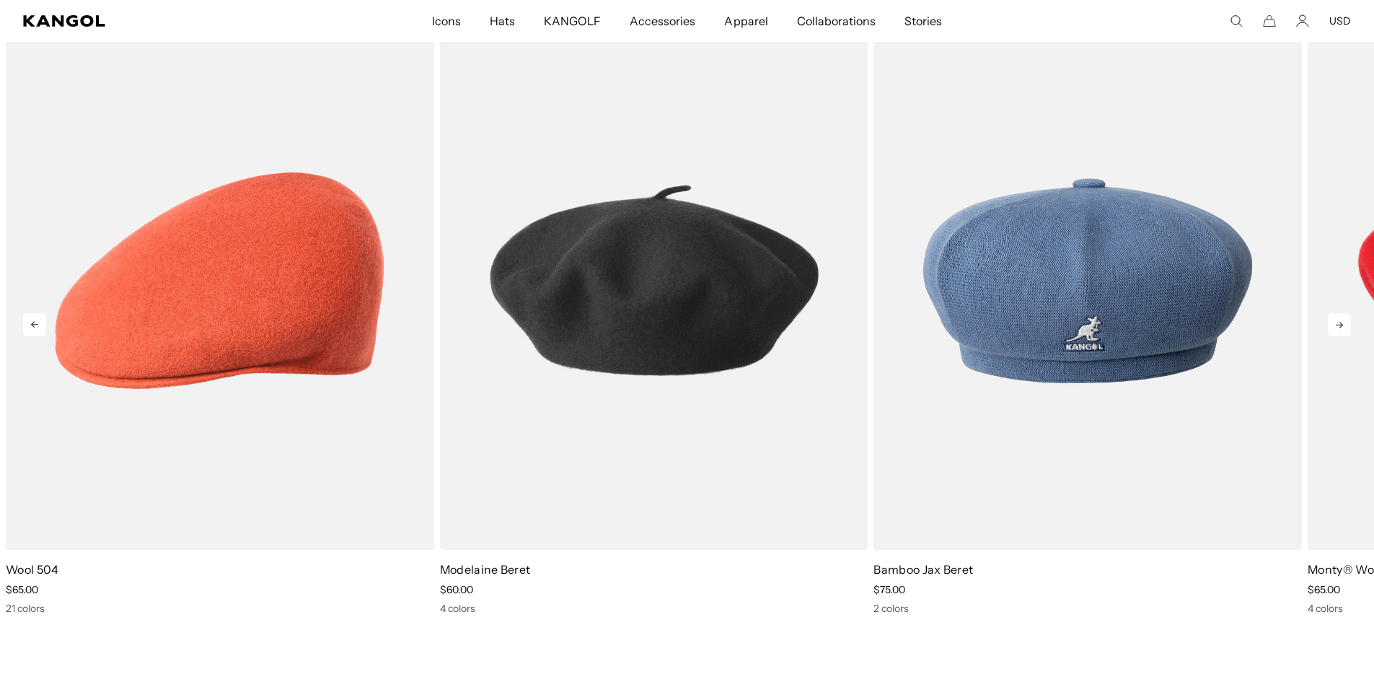
scroll to position [0, 0]
click at [1339, 322] on icon at bounding box center [1339, 325] width 7 height 6
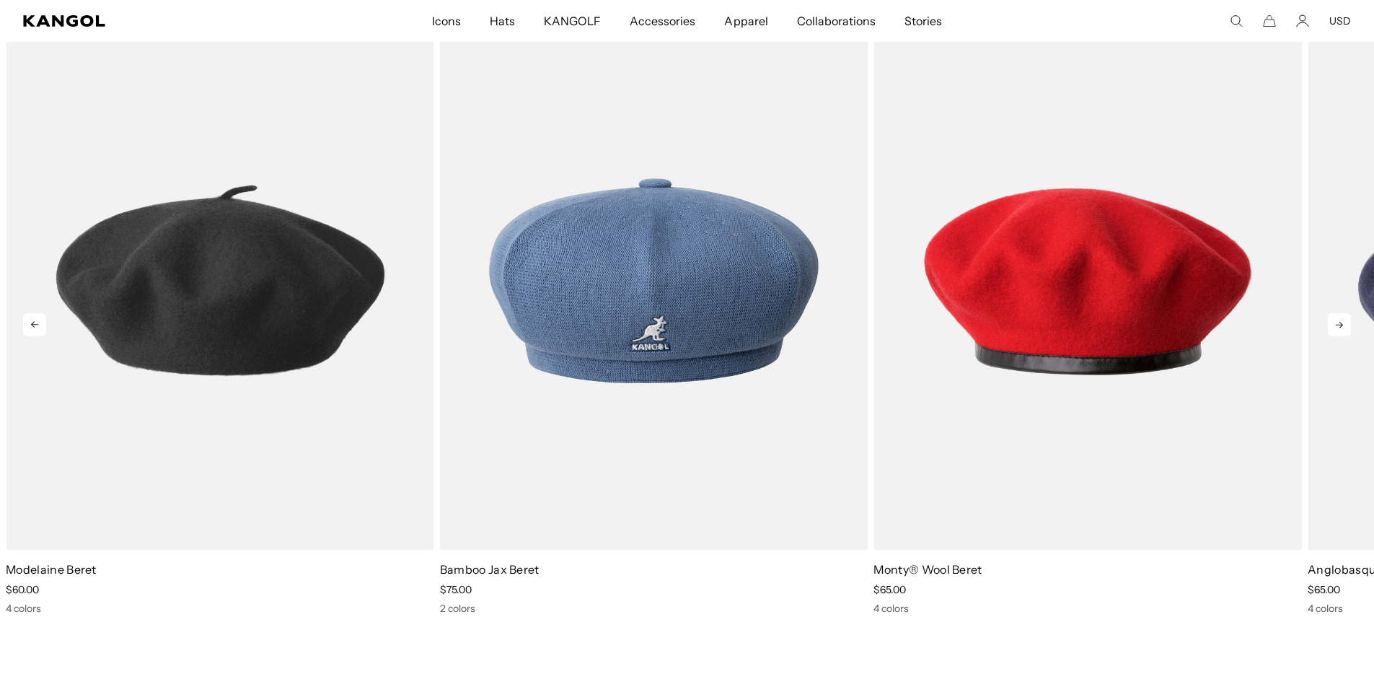
click at [1337, 322] on icon at bounding box center [1339, 325] width 7 height 6
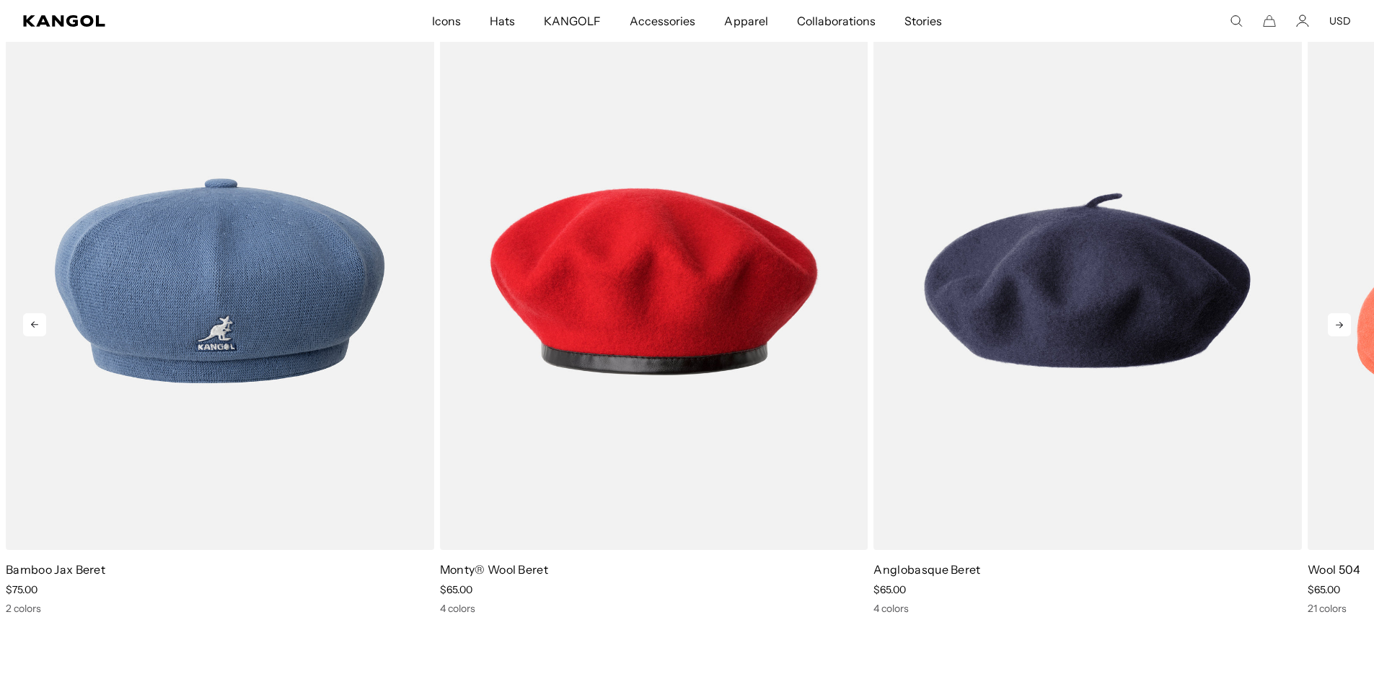
scroll to position [0, 297]
click at [1337, 322] on icon at bounding box center [1339, 325] width 7 height 6
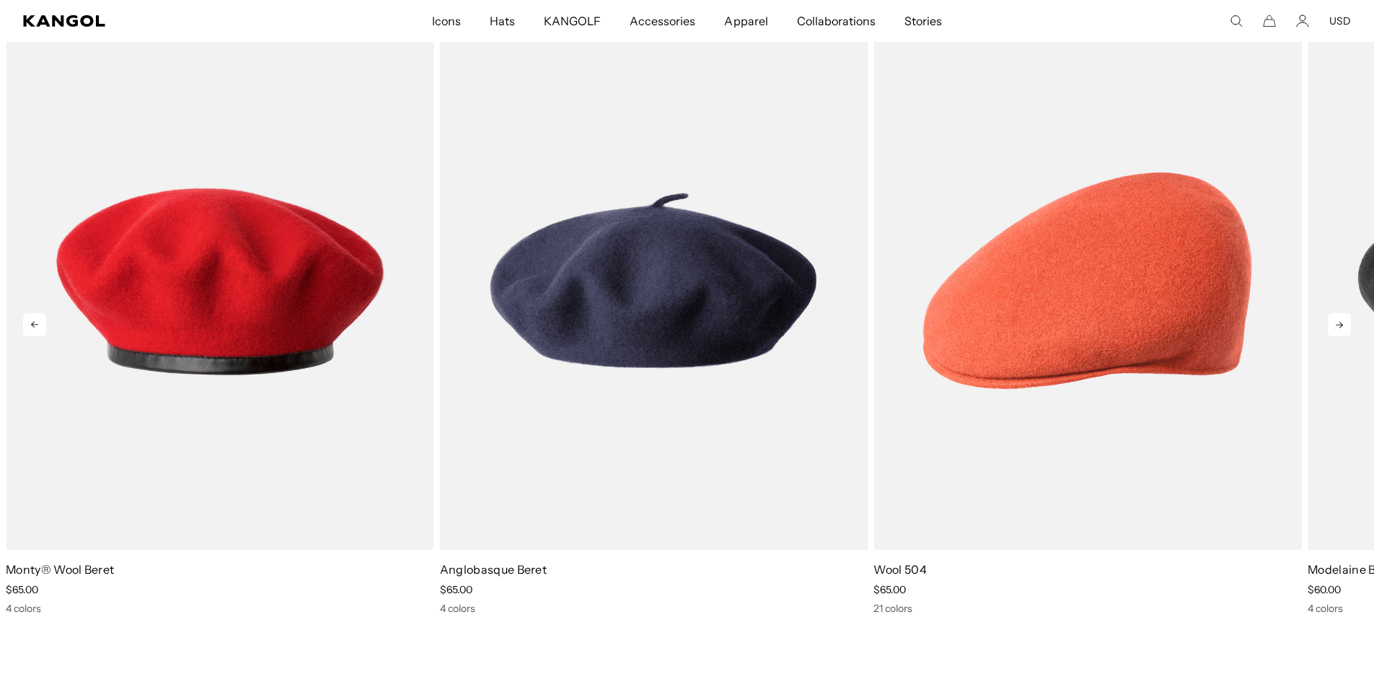
click at [1337, 322] on icon at bounding box center [1339, 325] width 7 height 6
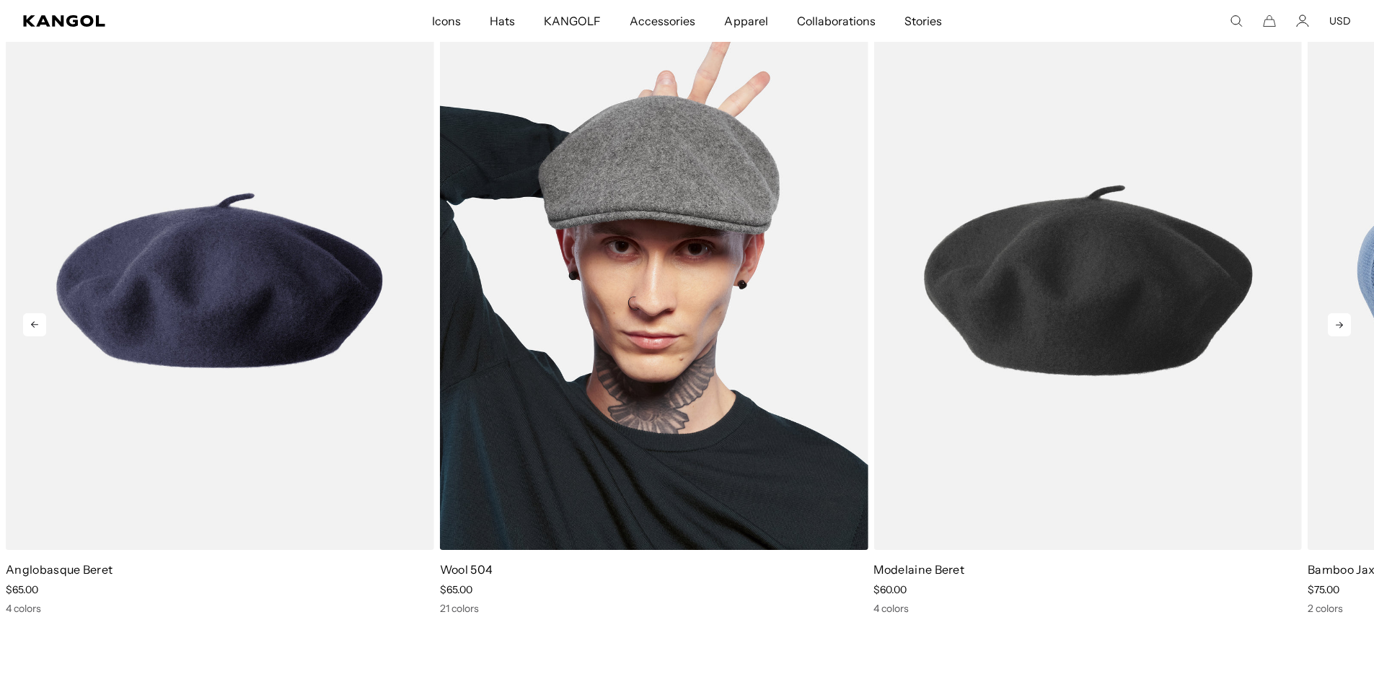
click at [706, 285] on img "4 of 5" at bounding box center [654, 280] width 428 height 537
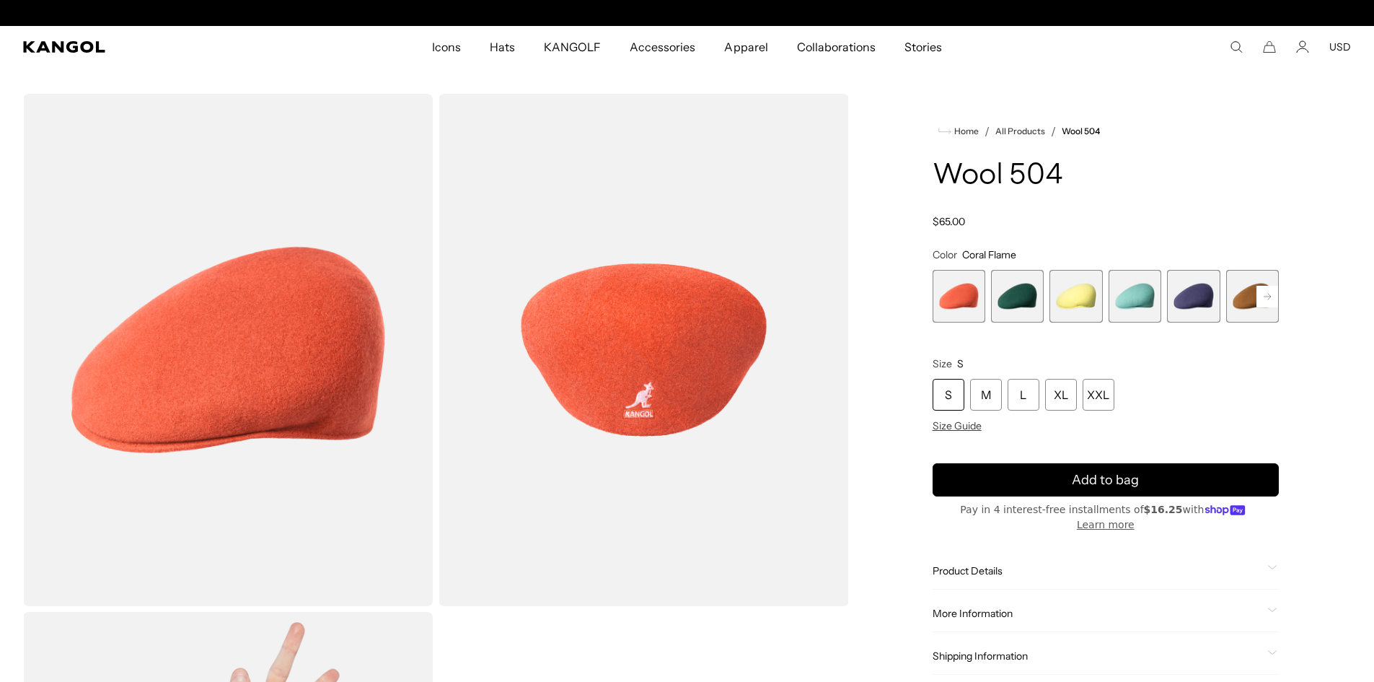
scroll to position [0, 297]
click at [1190, 300] on span "5 of 21" at bounding box center [1193, 296] width 53 height 53
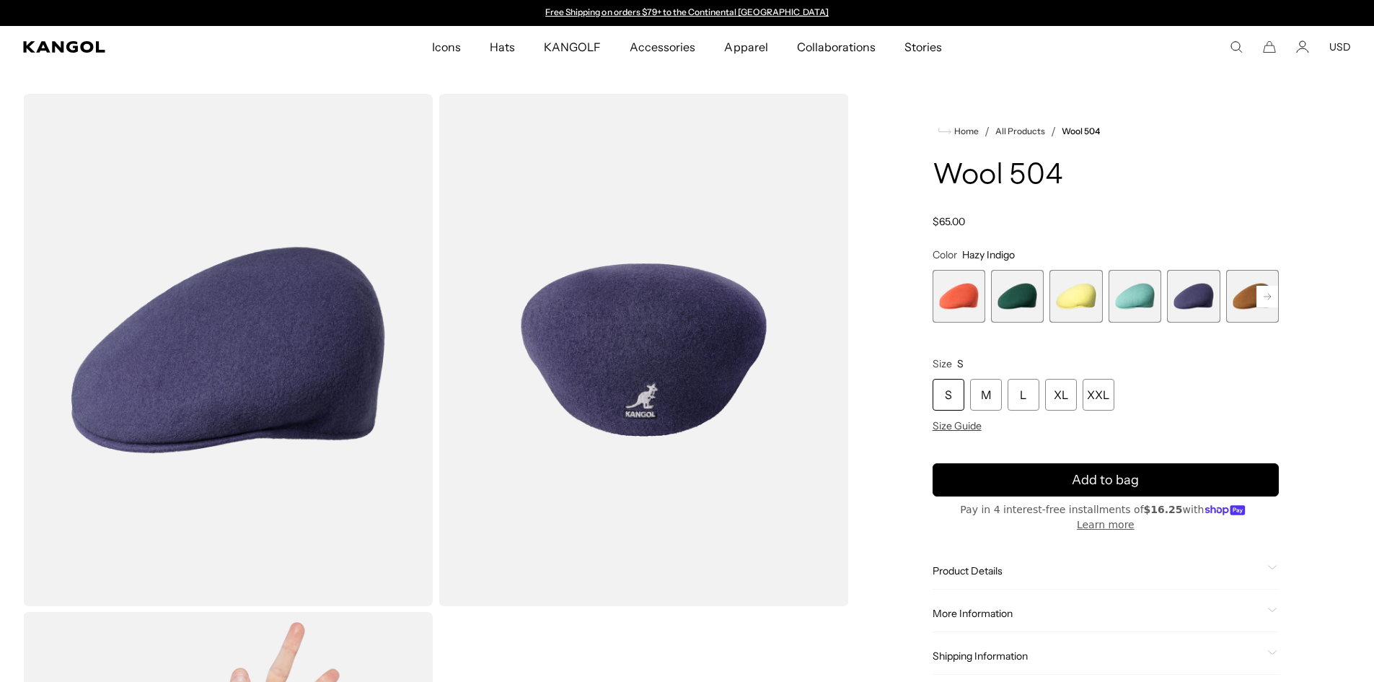
click at [1266, 299] on rect at bounding box center [1267, 297] width 22 height 22
click at [1262, 296] on rect at bounding box center [1267, 297] width 22 height 22
click at [1256, 296] on rect at bounding box center [1267, 297] width 22 height 22
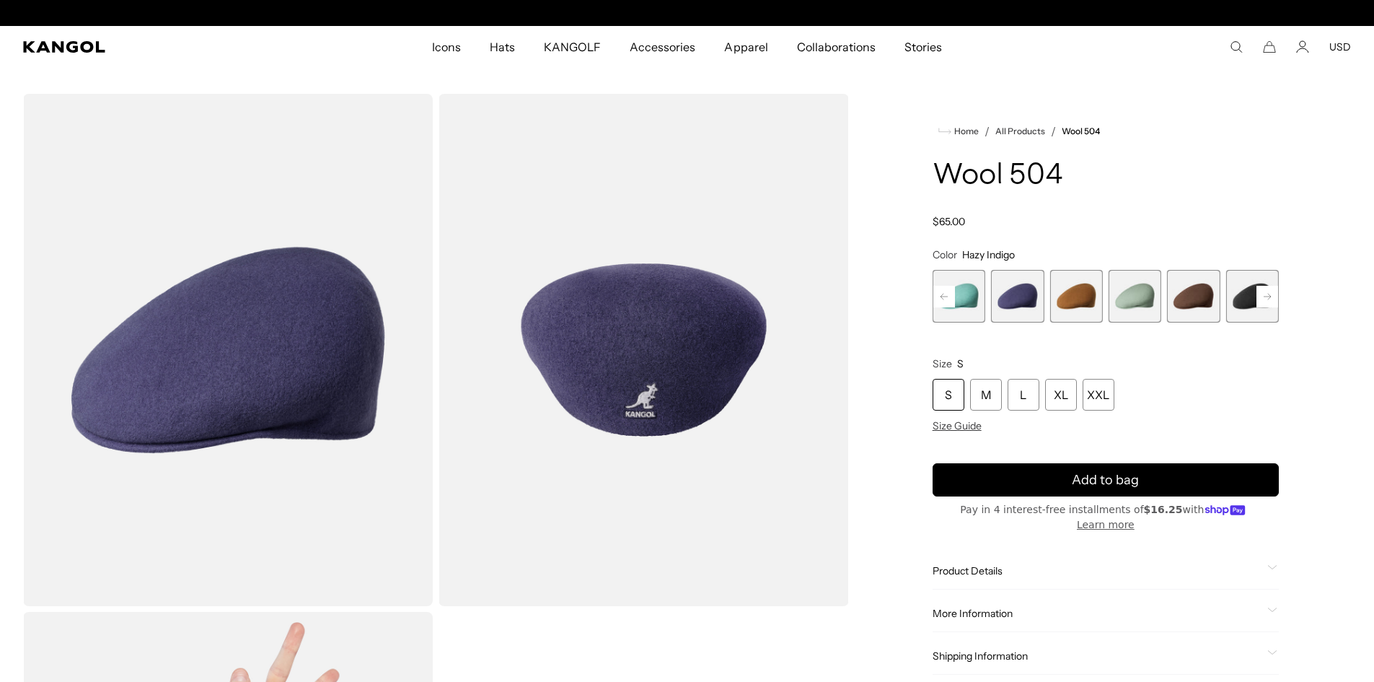
scroll to position [0, 297]
click at [1201, 296] on span "8 of 21" at bounding box center [1193, 296] width 53 height 53
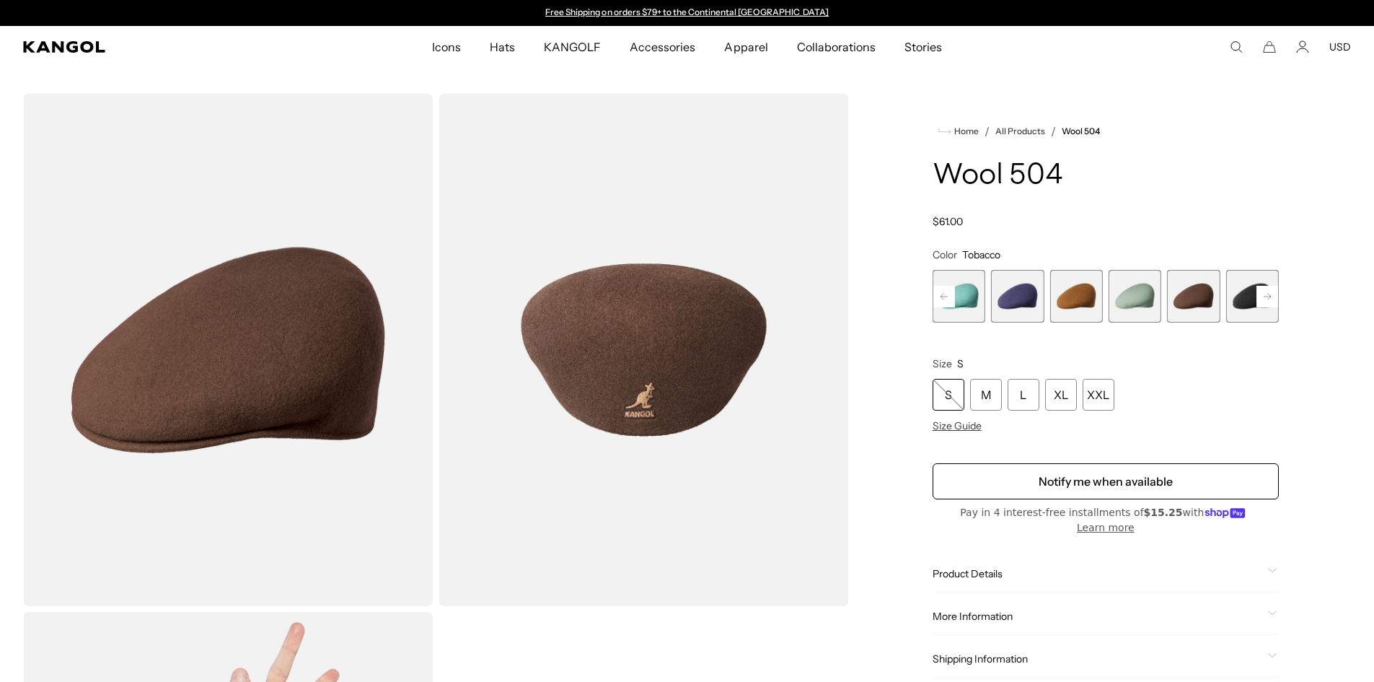
click at [1251, 299] on span "9 of 21" at bounding box center [1252, 296] width 53 height 53
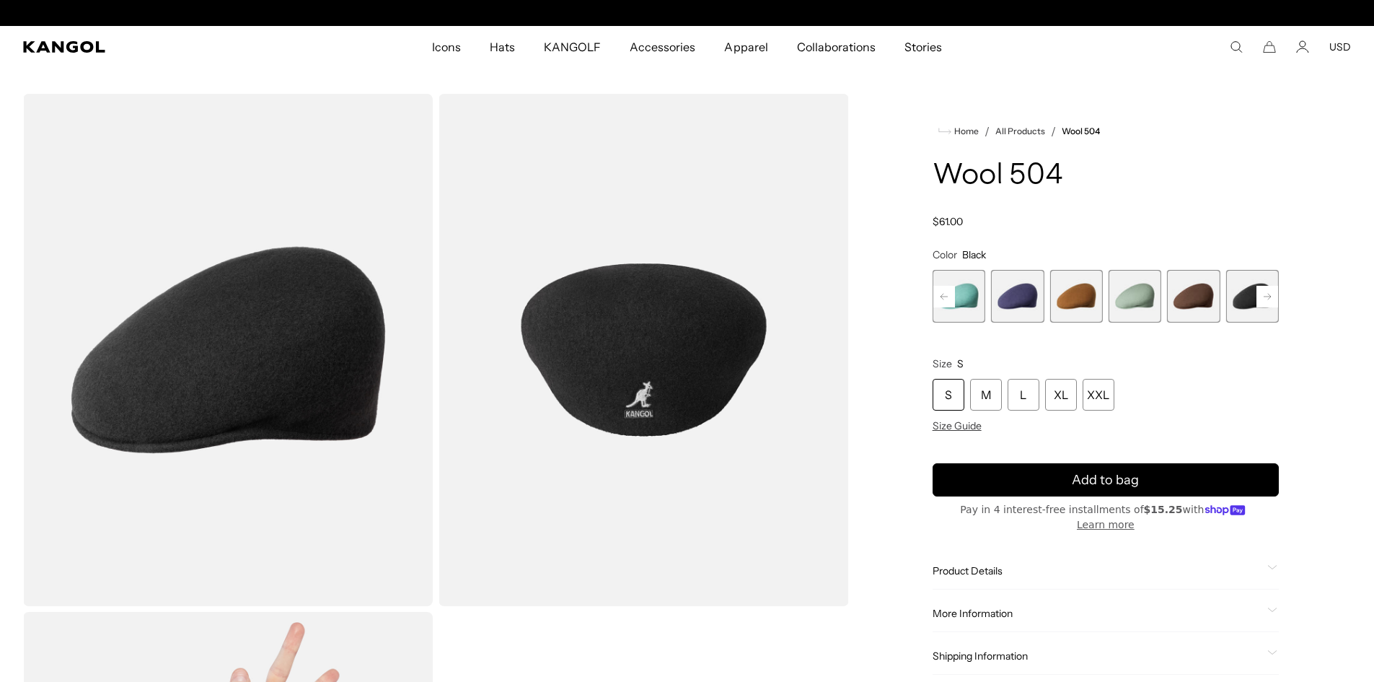
scroll to position [0, 297]
